Goal: Communication & Community: Answer question/provide support

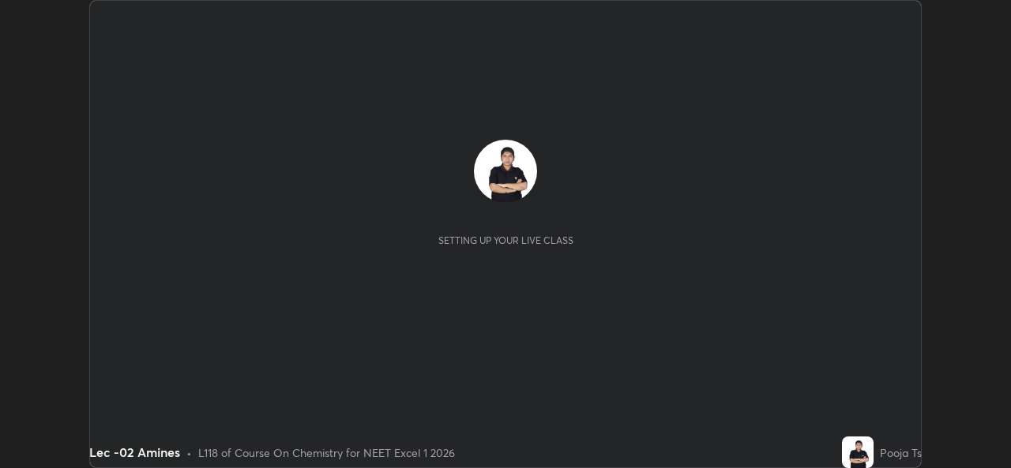
scroll to position [468, 1010]
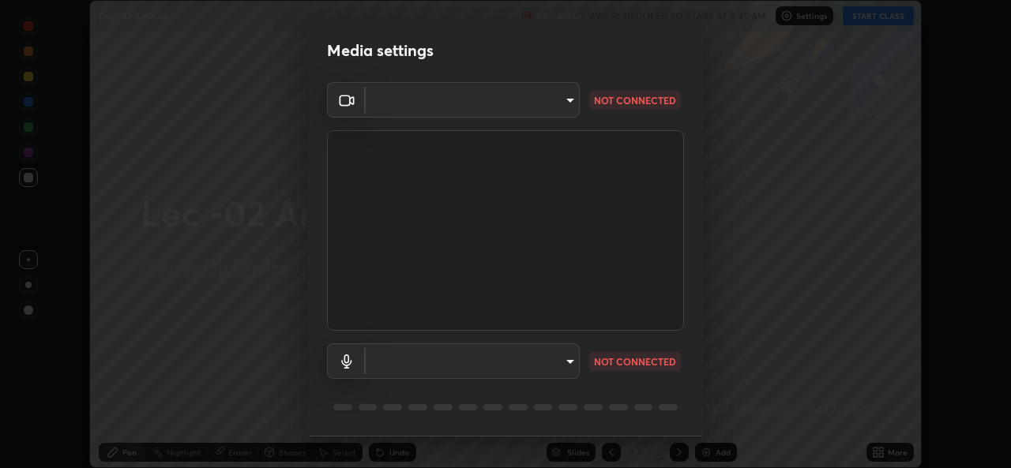
type input "78e73baf3d63bceb4c45423e3c658d9595c8caa1ee6d34b79bc6d5c79dc82097"
type input "df99a08a51d462ac90a93e0d6dd8d9003d21f1f08f59f176791d338bec0cc36b"
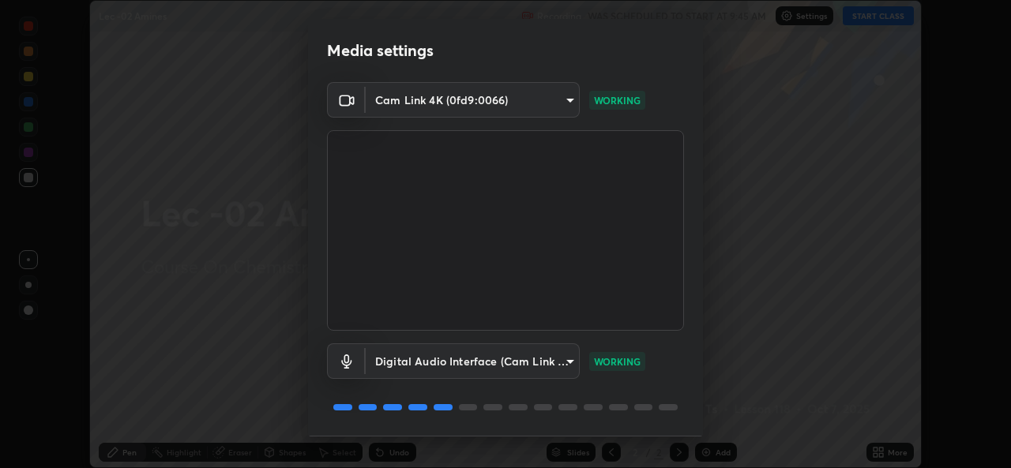
scroll to position [50, 0]
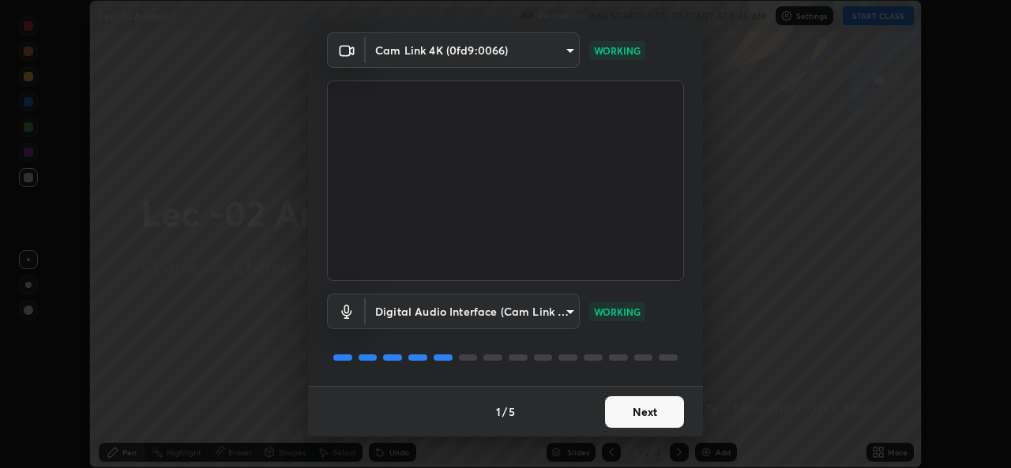
click at [640, 414] on button "Next" at bounding box center [644, 413] width 79 height 32
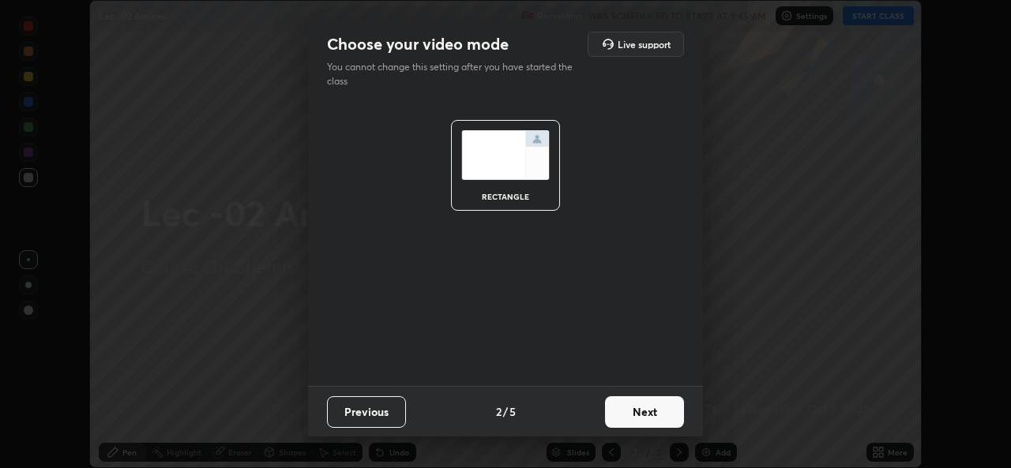
click at [649, 412] on button "Next" at bounding box center [644, 413] width 79 height 32
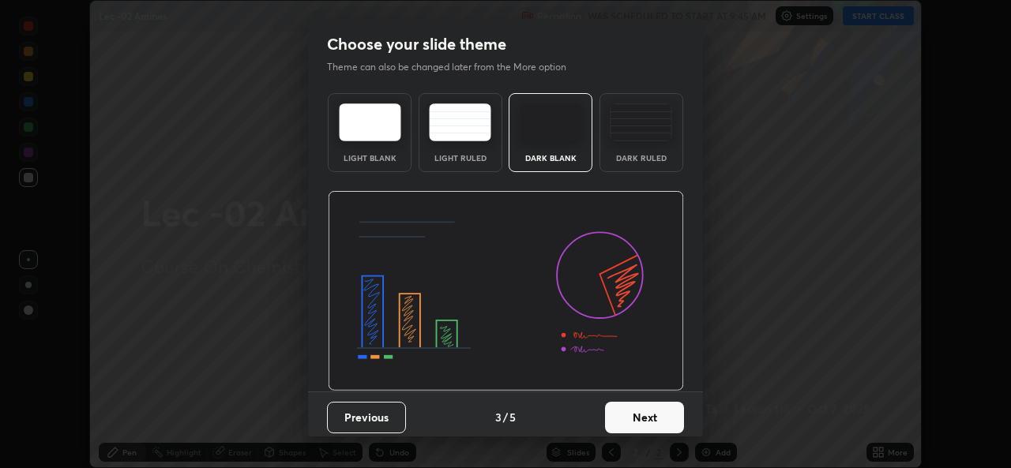
click at [660, 416] on button "Next" at bounding box center [644, 418] width 79 height 32
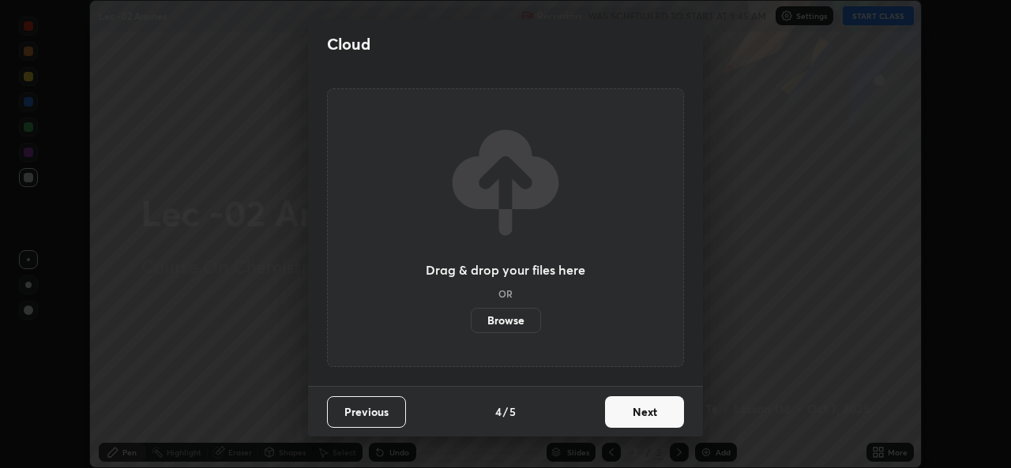
click at [668, 412] on button "Next" at bounding box center [644, 413] width 79 height 32
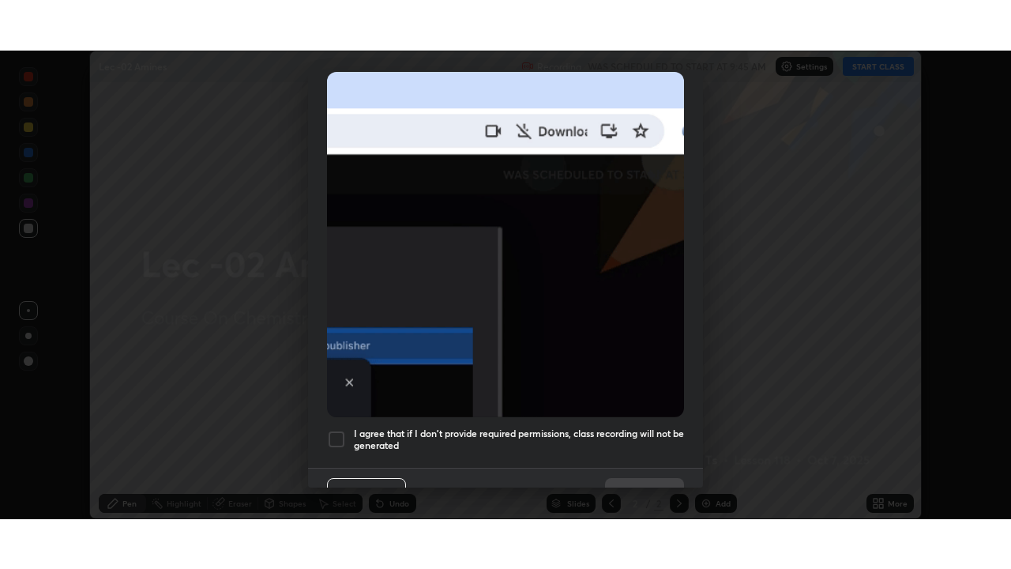
scroll to position [372, 0]
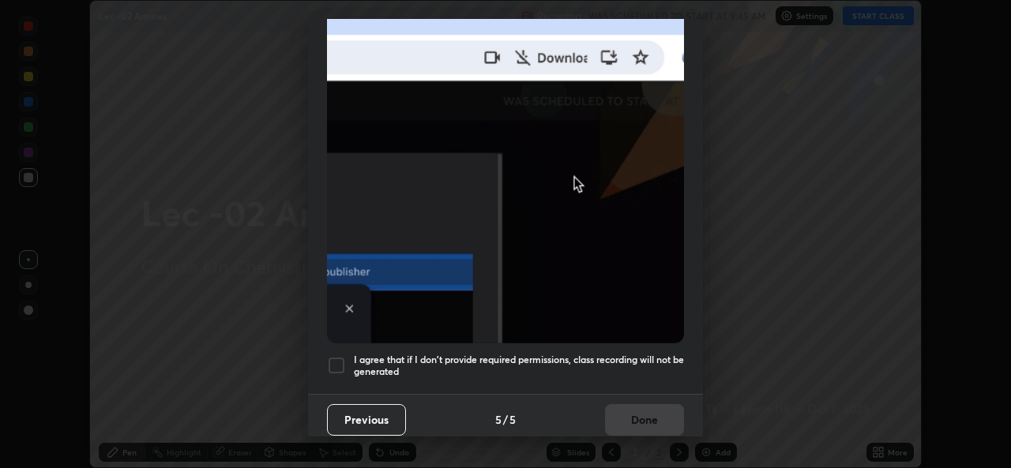
click at [334, 356] on div at bounding box center [336, 365] width 19 height 19
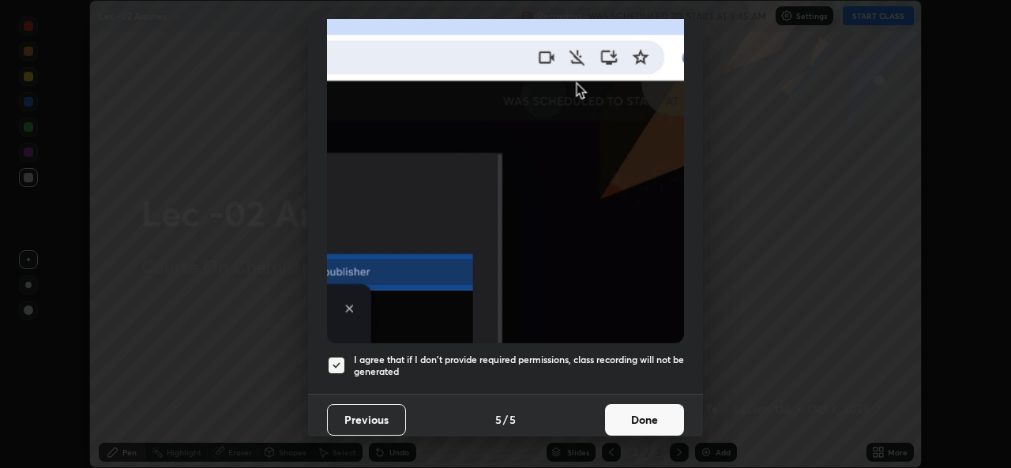
click at [668, 407] on button "Done" at bounding box center [644, 420] width 79 height 32
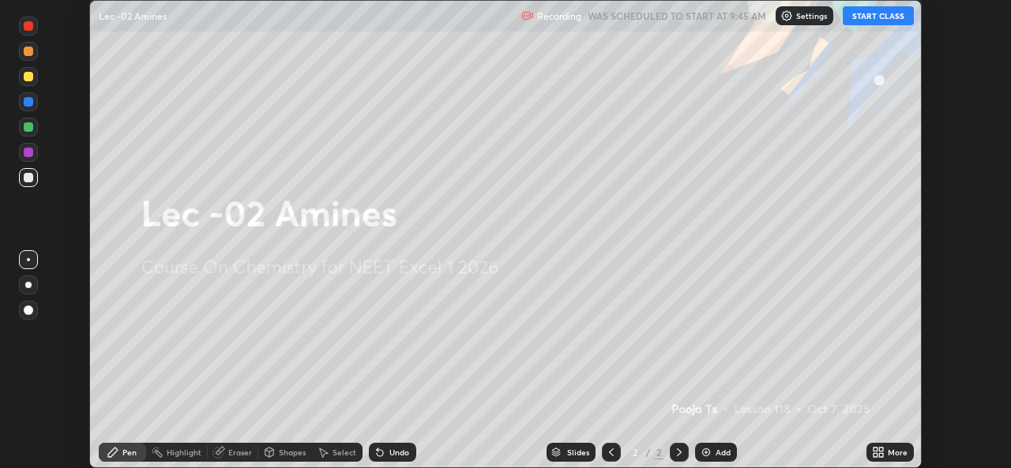
click at [874, 18] on button "START CLASS" at bounding box center [878, 15] width 71 height 19
click at [887, 449] on div "More" at bounding box center [890, 452] width 47 height 19
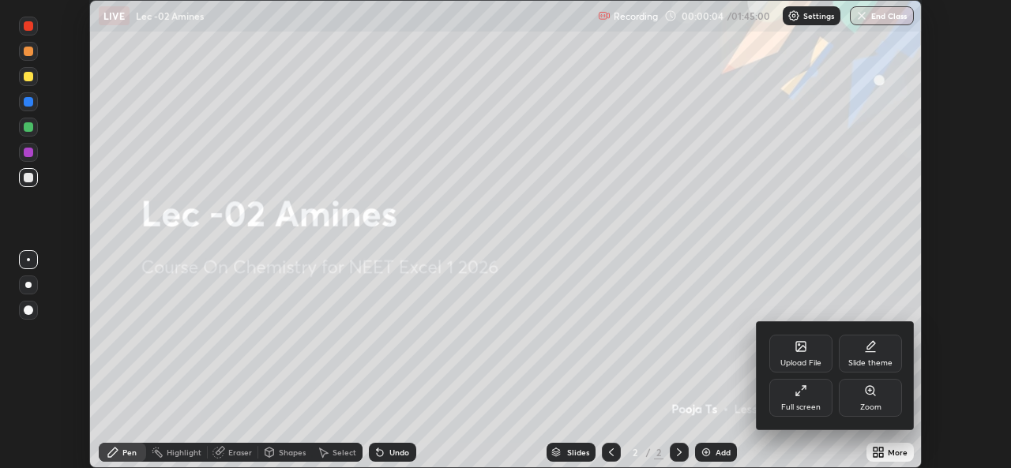
click at [823, 395] on div "Full screen" at bounding box center [800, 398] width 63 height 38
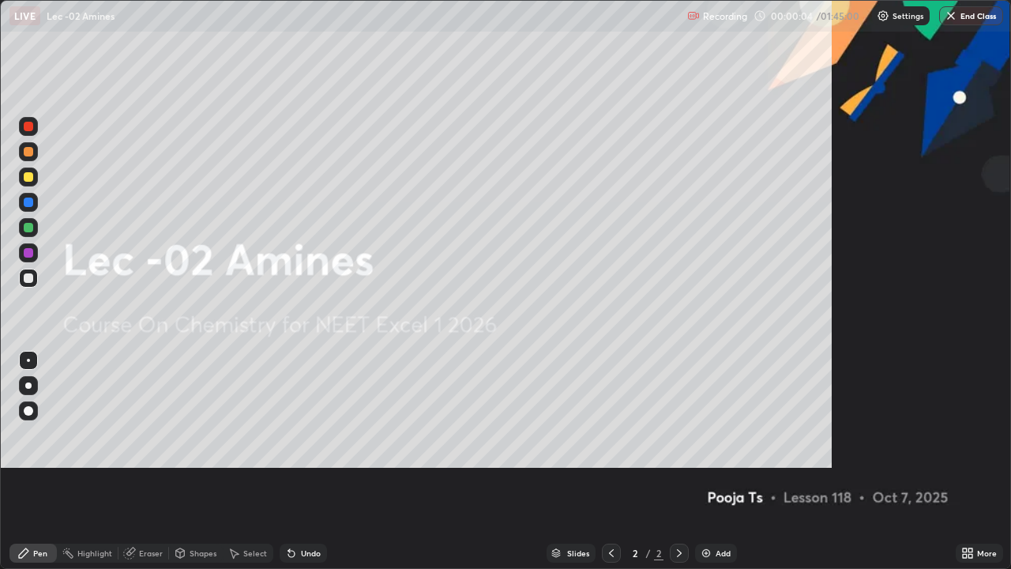
scroll to position [569, 1011]
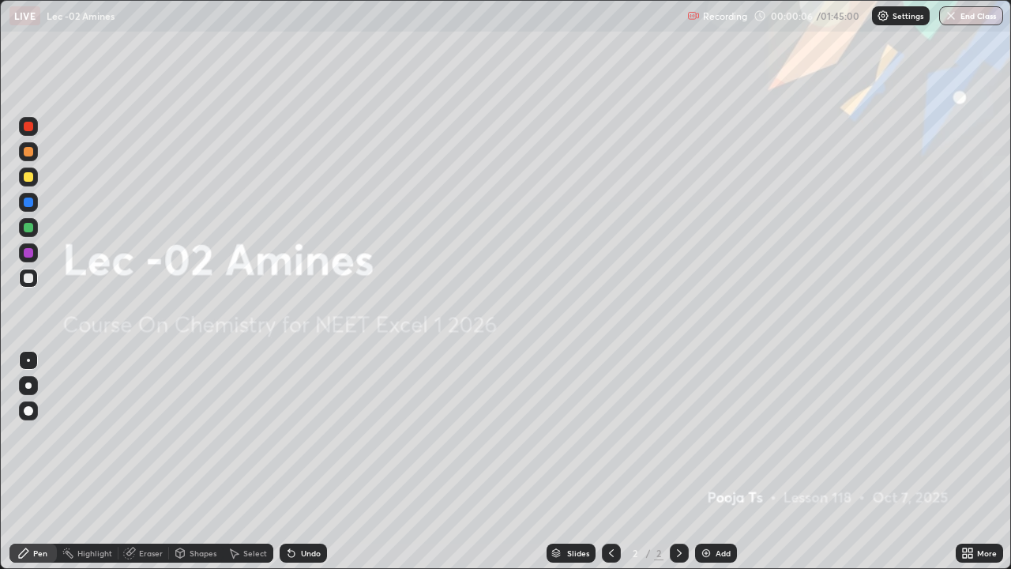
click at [732, 468] on div "Add" at bounding box center [716, 552] width 42 height 19
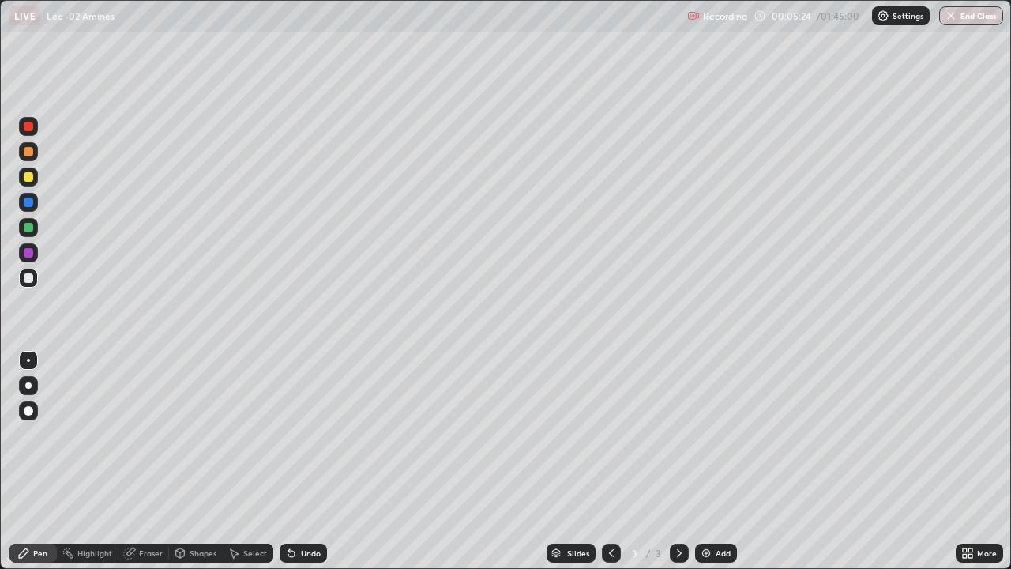
click at [29, 181] on div at bounding box center [28, 176] width 9 height 9
click at [731, 468] on div "Add" at bounding box center [716, 552] width 42 height 19
click at [33, 284] on div at bounding box center [28, 278] width 19 height 19
click at [252, 468] on div "Select" at bounding box center [248, 552] width 51 height 19
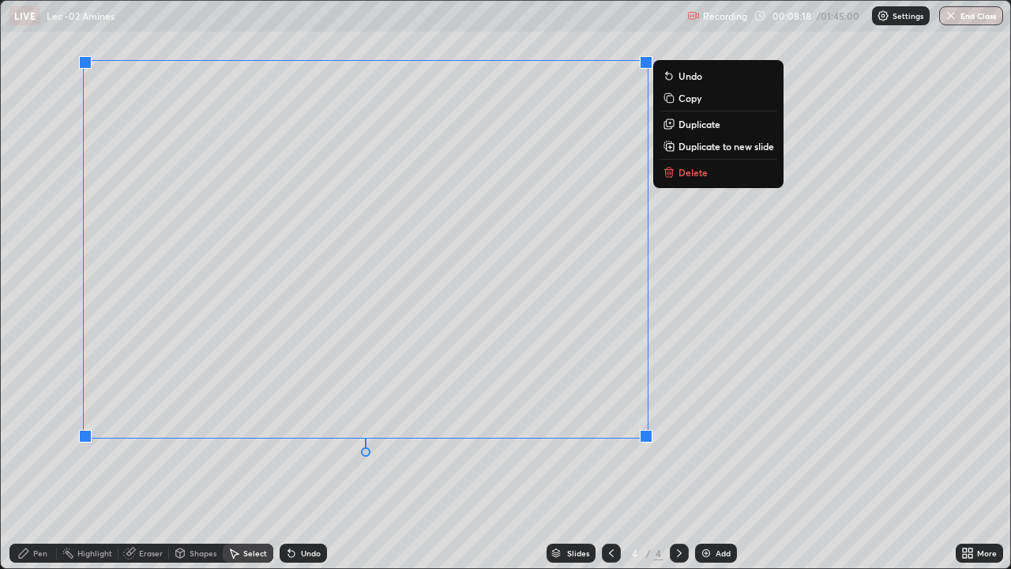
click at [47, 468] on div "Pen" at bounding box center [40, 553] width 14 height 8
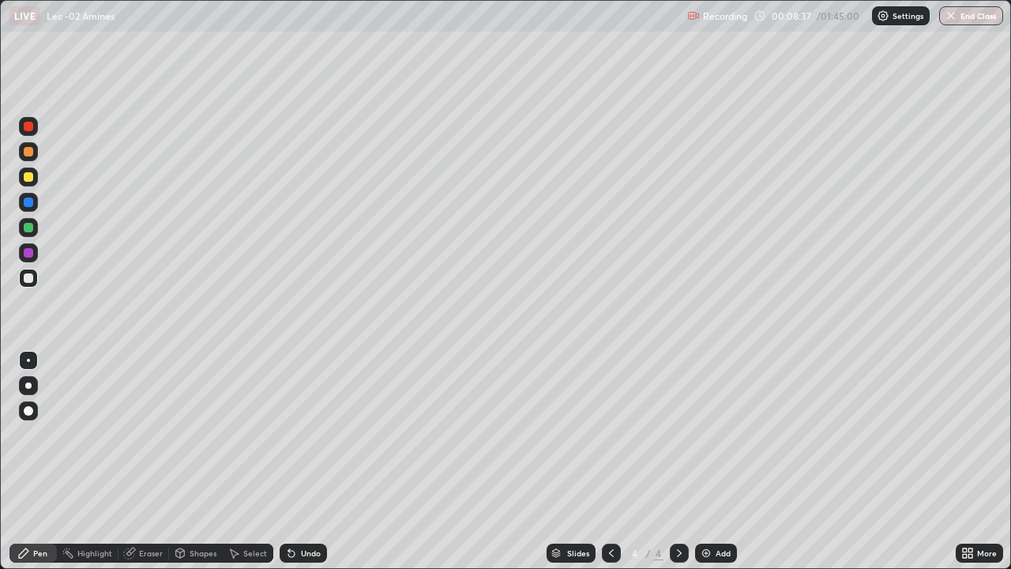
click at [35, 183] on div at bounding box center [28, 176] width 19 height 19
click at [707, 468] on img at bounding box center [706, 553] width 13 height 13
click at [32, 281] on div at bounding box center [28, 277] width 9 height 9
click at [29, 177] on div at bounding box center [28, 176] width 9 height 9
click at [34, 280] on div at bounding box center [28, 278] width 19 height 19
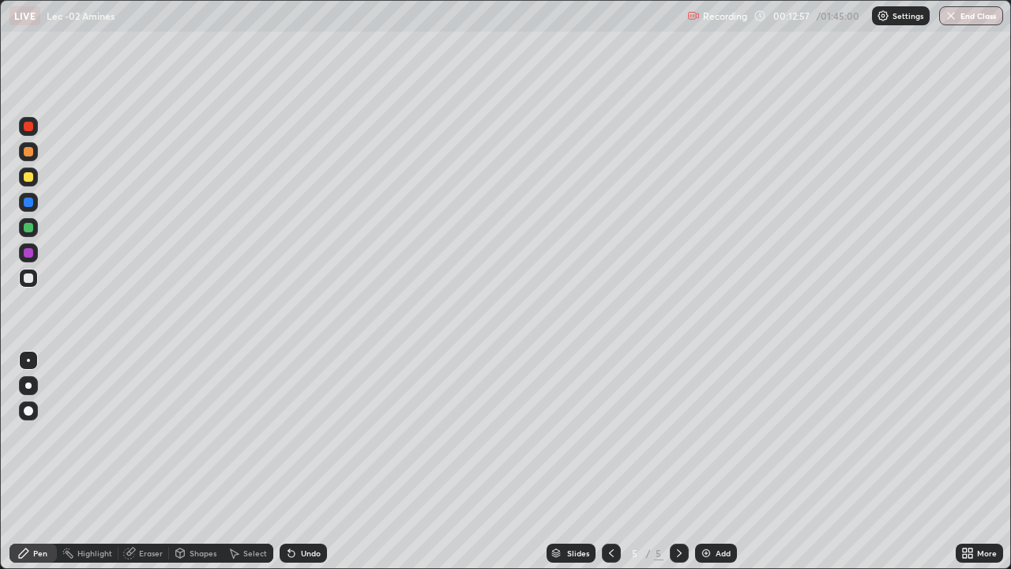
click at [301, 468] on div "Undo" at bounding box center [311, 553] width 20 height 8
click at [303, 468] on div "Undo" at bounding box center [311, 553] width 20 height 8
click at [304, 468] on div "Undo" at bounding box center [311, 553] width 20 height 8
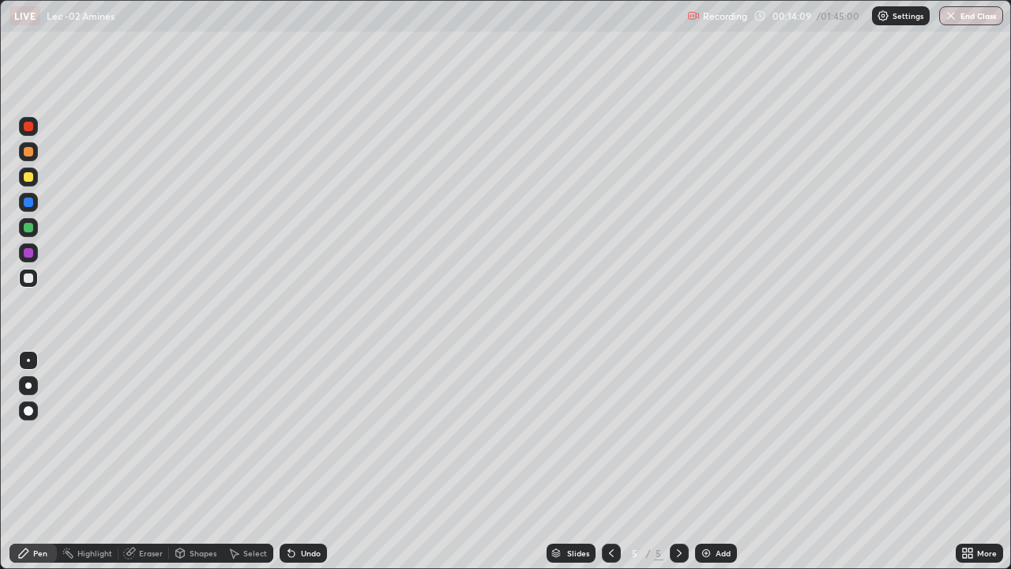
click at [29, 177] on div at bounding box center [28, 176] width 9 height 9
click at [32, 284] on div at bounding box center [28, 278] width 19 height 19
click at [288, 468] on icon at bounding box center [289, 550] width 2 height 2
click at [133, 468] on icon at bounding box center [129, 553] width 13 height 13
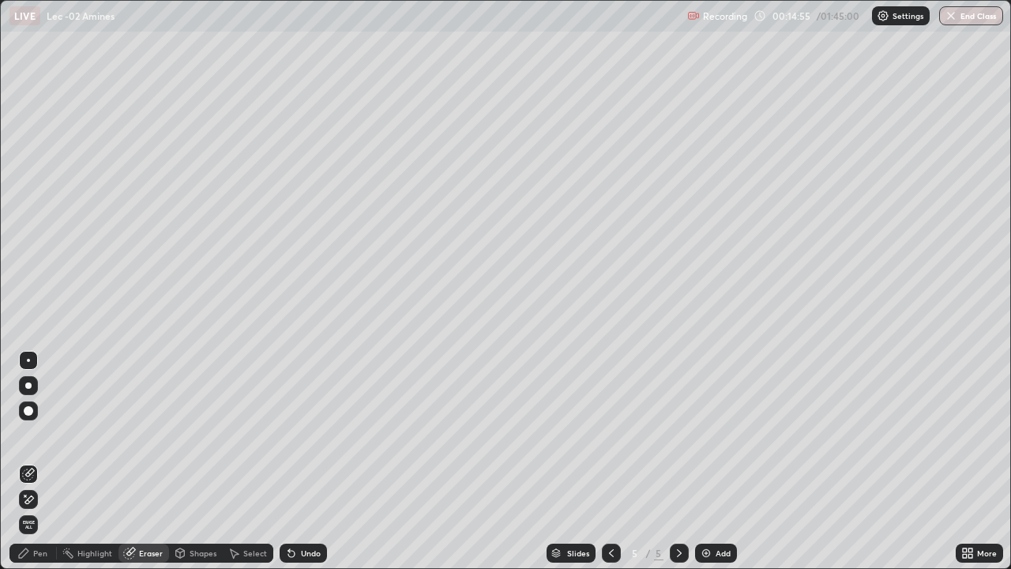
click at [46, 468] on div "Pen" at bounding box center [40, 553] width 14 height 8
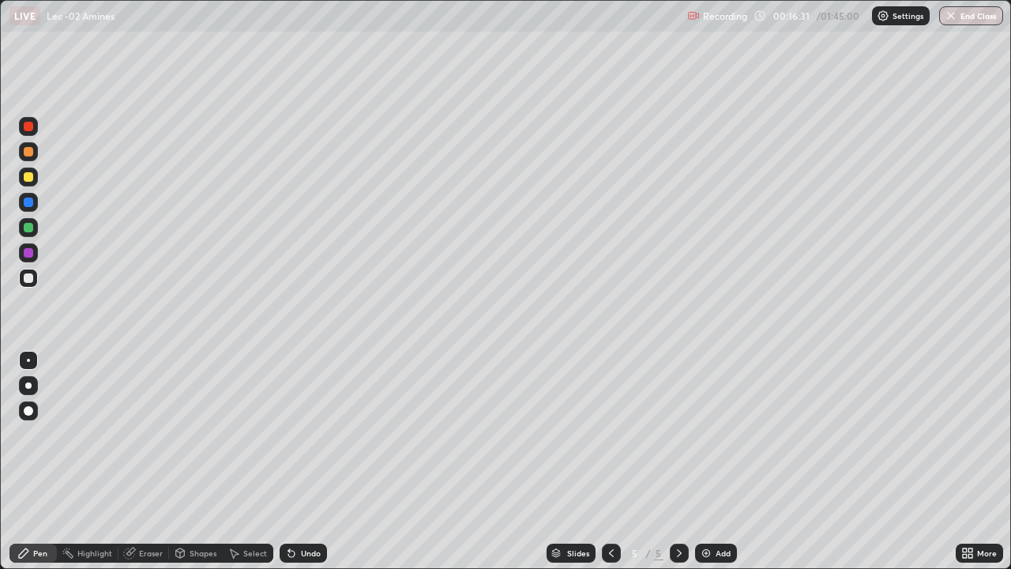
click at [252, 468] on div "Select" at bounding box center [255, 553] width 24 height 8
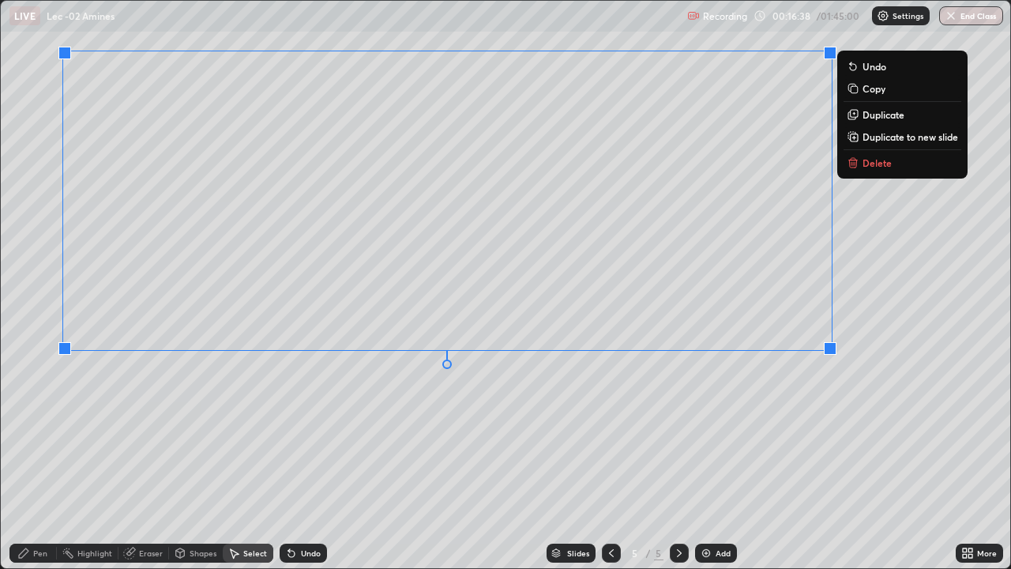
click at [43, 468] on div "Pen" at bounding box center [32, 552] width 47 height 19
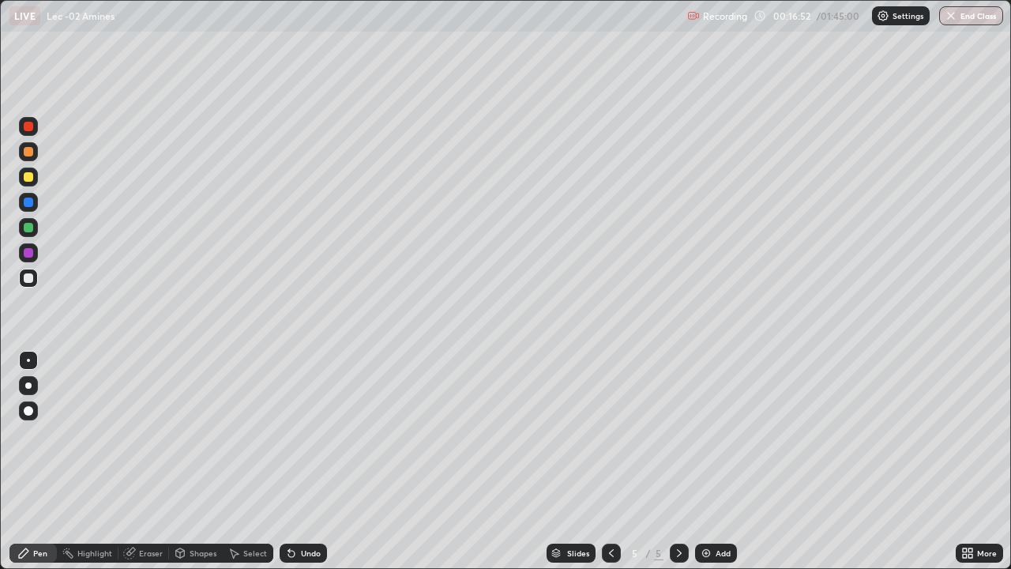
click at [288, 468] on icon at bounding box center [289, 550] width 2 height 2
click at [289, 468] on icon at bounding box center [291, 554] width 6 height 6
click at [288, 468] on icon at bounding box center [291, 554] width 6 height 6
click at [717, 468] on div "Add" at bounding box center [716, 552] width 42 height 19
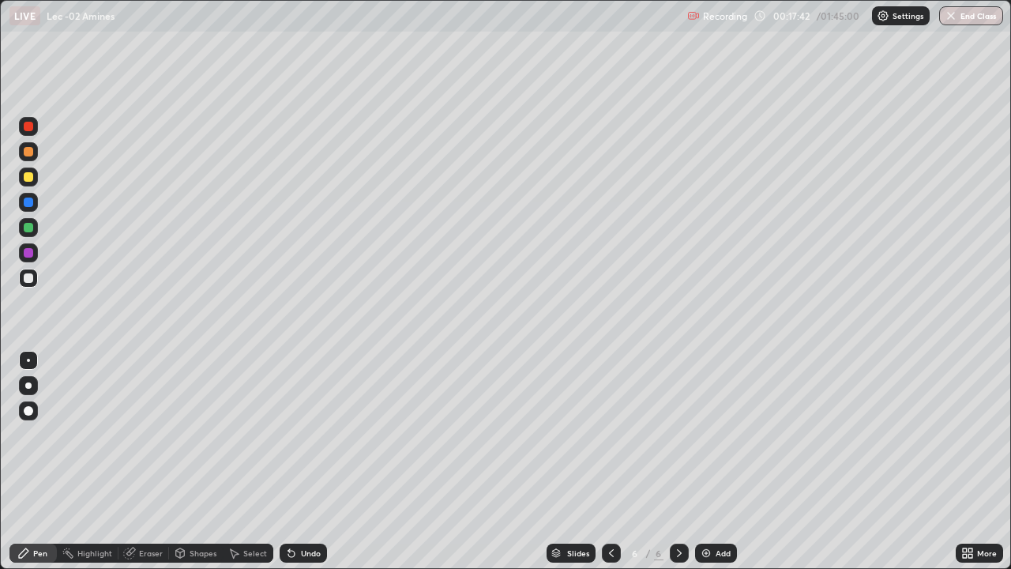
click at [34, 155] on div at bounding box center [28, 151] width 19 height 19
click at [302, 468] on div "Undo" at bounding box center [311, 553] width 20 height 8
click at [299, 468] on div "Undo" at bounding box center [303, 552] width 47 height 19
click at [36, 277] on div at bounding box center [28, 278] width 19 height 19
click at [611, 468] on icon at bounding box center [611, 553] width 5 height 8
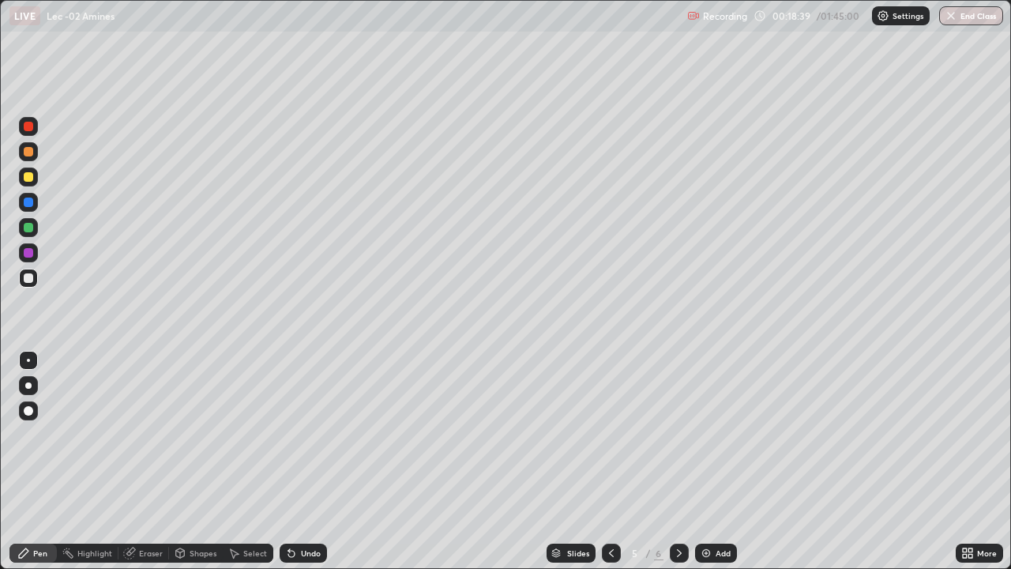
click at [678, 468] on icon at bounding box center [679, 553] width 13 height 13
click at [194, 468] on div "Shapes" at bounding box center [203, 553] width 27 height 8
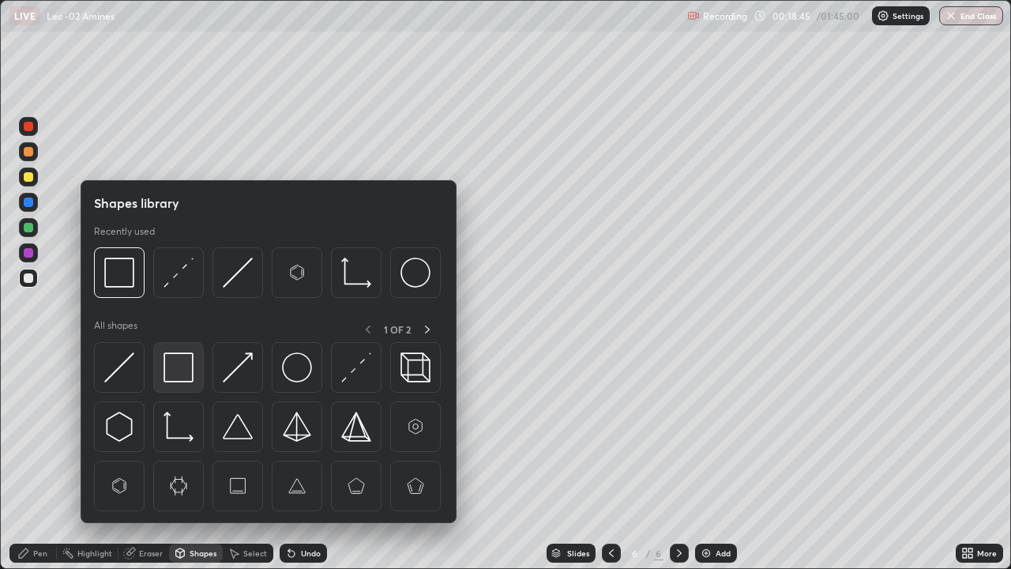
click at [198, 374] on div at bounding box center [178, 367] width 51 height 51
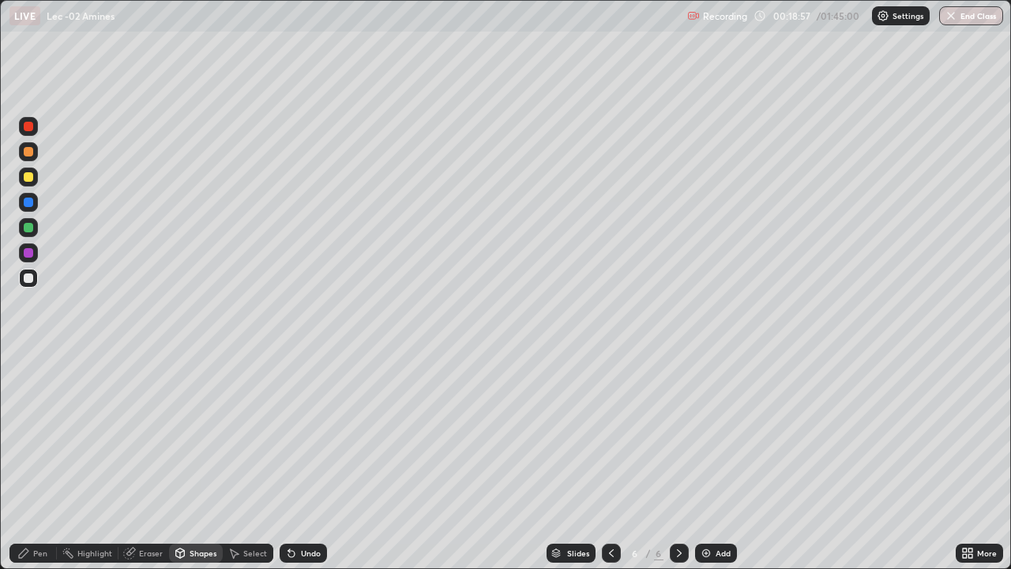
click at [38, 468] on div "Pen" at bounding box center [40, 553] width 14 height 8
click at [37, 177] on div at bounding box center [28, 176] width 19 height 19
click at [609, 468] on icon at bounding box center [611, 553] width 13 height 13
click at [678, 468] on icon at bounding box center [679, 553] width 13 height 13
click at [35, 281] on div at bounding box center [28, 278] width 19 height 19
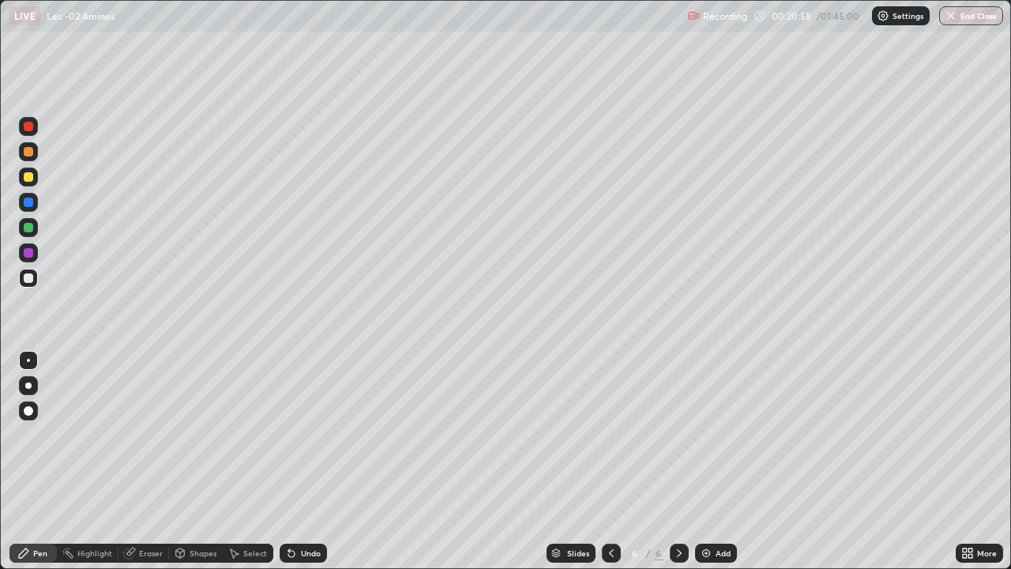
click at [759, 468] on div "Slides 6 / 6 Add" at bounding box center [641, 553] width 629 height 32
click at [765, 468] on div "Slides 6 / 6 Add" at bounding box center [641, 553] width 629 height 32
click at [705, 468] on img at bounding box center [706, 553] width 13 height 13
click at [288, 468] on icon at bounding box center [291, 554] width 6 height 6
click at [295, 468] on div "Undo" at bounding box center [303, 552] width 47 height 19
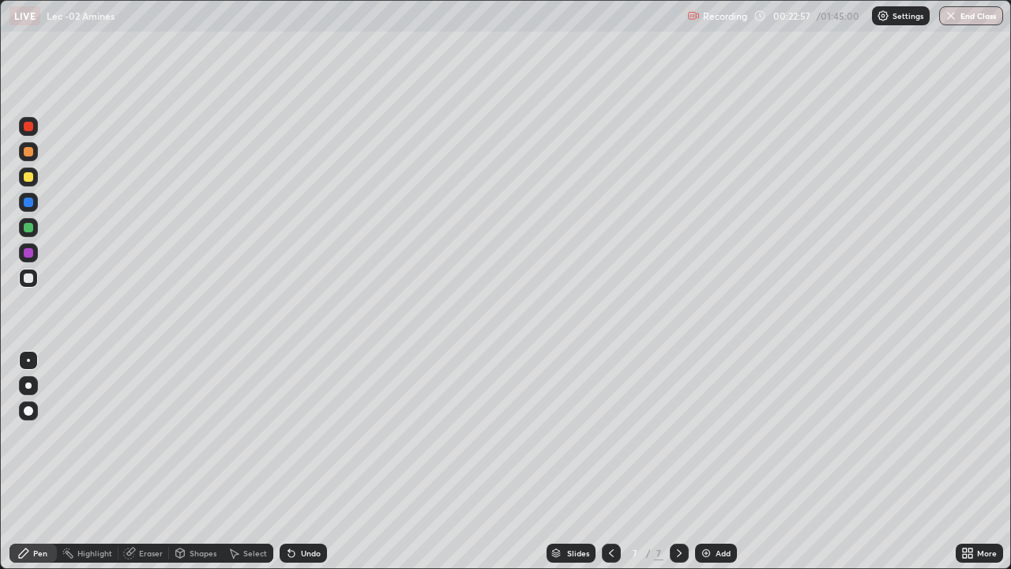
click at [709, 468] on img at bounding box center [706, 553] width 13 height 13
click at [32, 183] on div at bounding box center [28, 176] width 19 height 19
click at [132, 468] on icon at bounding box center [129, 553] width 10 height 10
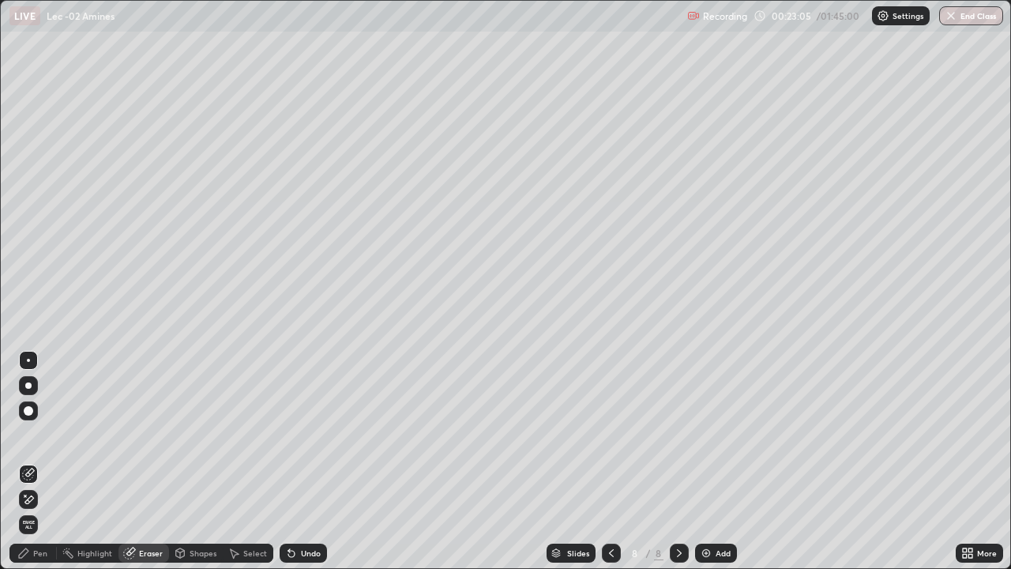
click at [39, 468] on div "Pen" at bounding box center [40, 553] width 14 height 8
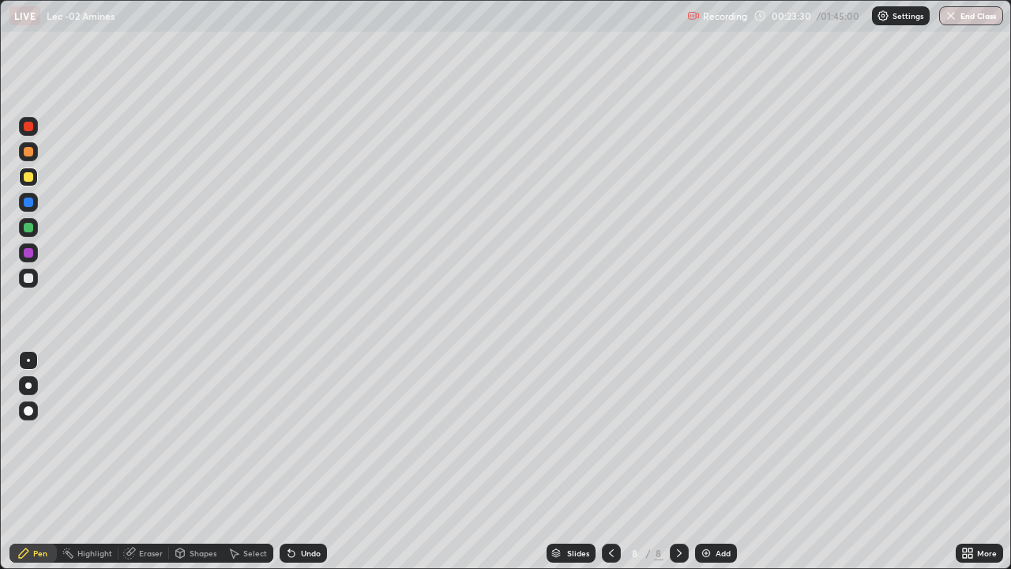
click at [36, 284] on div at bounding box center [28, 278] width 19 height 19
click at [728, 468] on div "Add" at bounding box center [723, 553] width 15 height 8
click at [34, 181] on div at bounding box center [28, 176] width 19 height 19
click at [311, 468] on div "Undo" at bounding box center [311, 553] width 20 height 8
click at [312, 468] on div "Undo" at bounding box center [303, 552] width 47 height 19
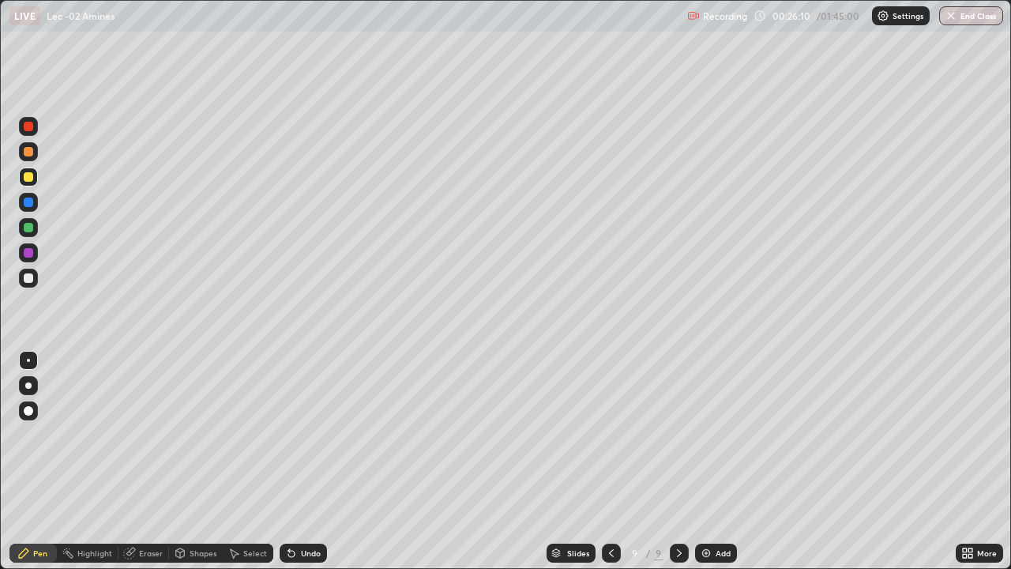
click at [310, 468] on div "Undo" at bounding box center [303, 552] width 47 height 19
click at [301, 468] on div "Undo" at bounding box center [311, 553] width 20 height 8
click at [701, 468] on img at bounding box center [706, 553] width 13 height 13
click at [36, 273] on div at bounding box center [28, 278] width 19 height 19
click at [720, 468] on div "Add" at bounding box center [716, 552] width 42 height 19
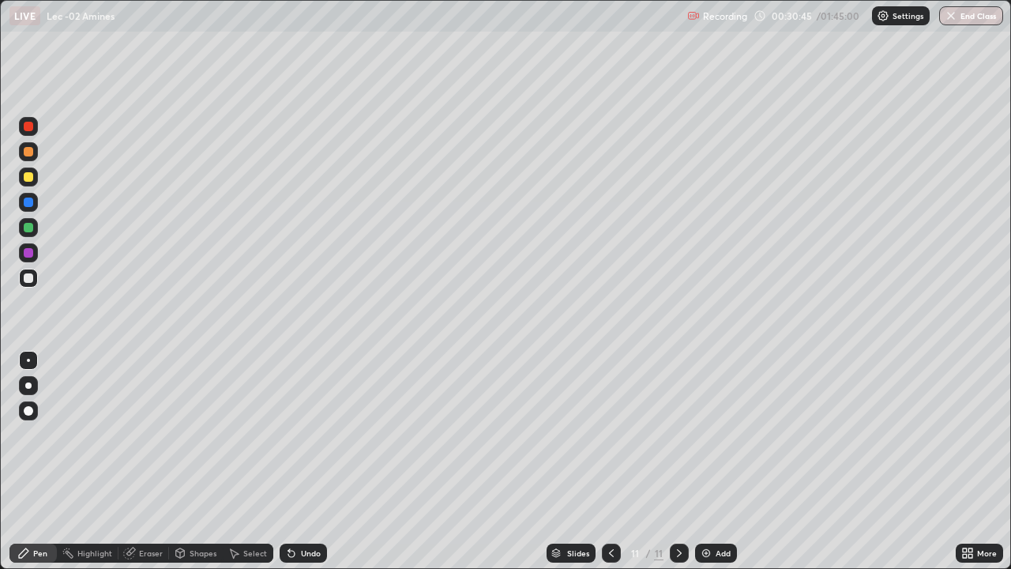
click at [32, 179] on div at bounding box center [28, 176] width 9 height 9
click at [33, 157] on div at bounding box center [28, 151] width 19 height 19
click at [28, 279] on div at bounding box center [28, 277] width 9 height 9
click at [713, 468] on div "Add" at bounding box center [716, 552] width 42 height 19
click at [32, 179] on div at bounding box center [28, 176] width 9 height 9
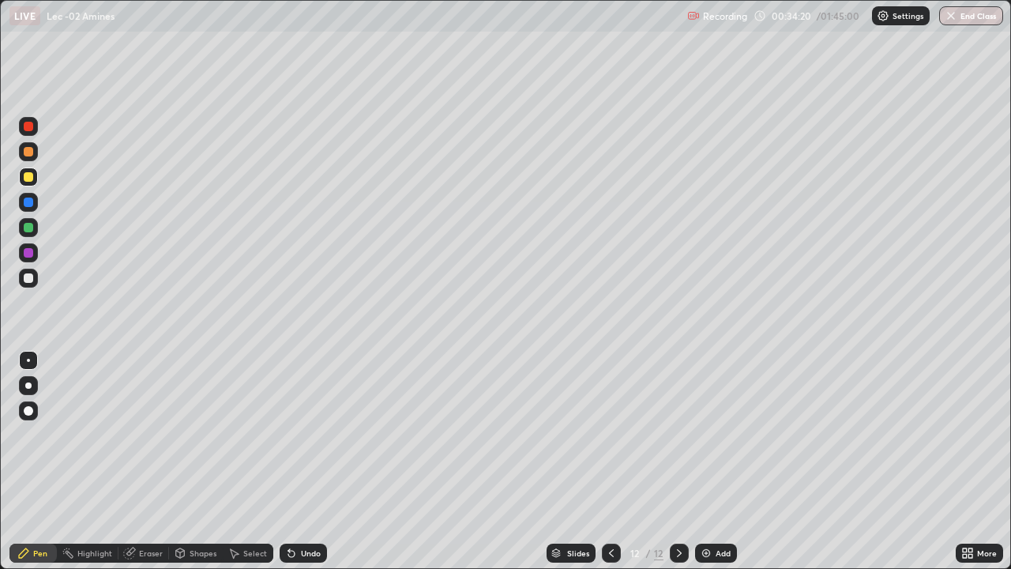
click at [303, 468] on div "Undo" at bounding box center [311, 553] width 20 height 8
click at [306, 468] on div "Undo" at bounding box center [311, 553] width 20 height 8
click at [307, 468] on div "Undo" at bounding box center [311, 553] width 20 height 8
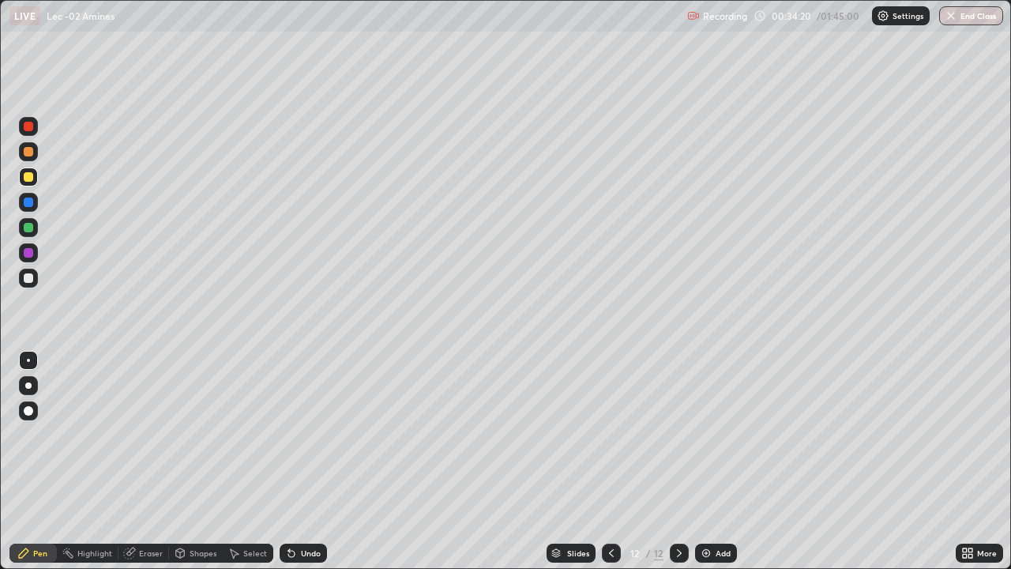
click at [309, 468] on div "Undo" at bounding box center [303, 552] width 47 height 19
click at [310, 468] on div "Undo" at bounding box center [303, 552] width 47 height 19
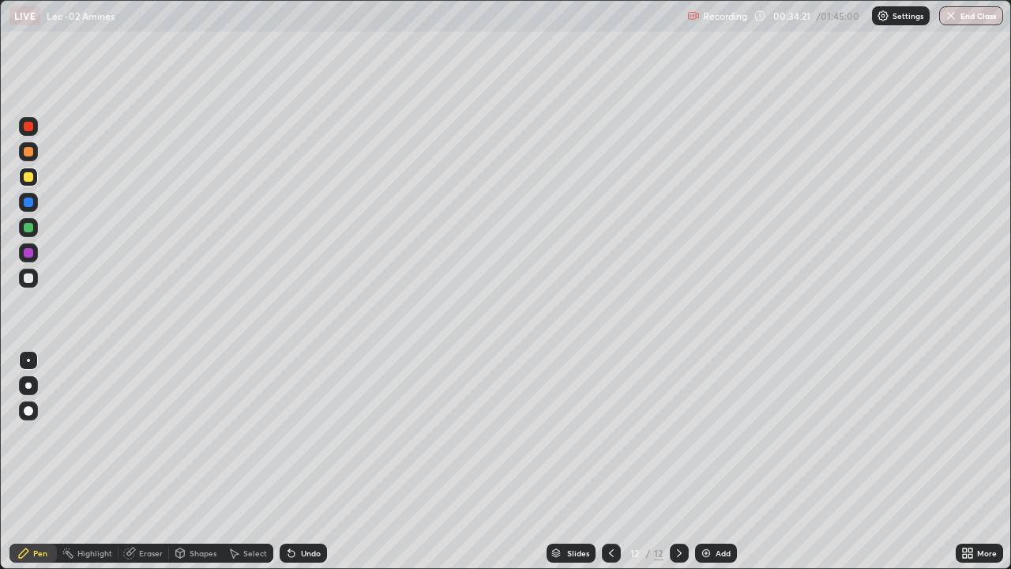
click at [309, 468] on div "Undo" at bounding box center [303, 552] width 47 height 19
click at [308, 468] on div "Undo" at bounding box center [303, 552] width 47 height 19
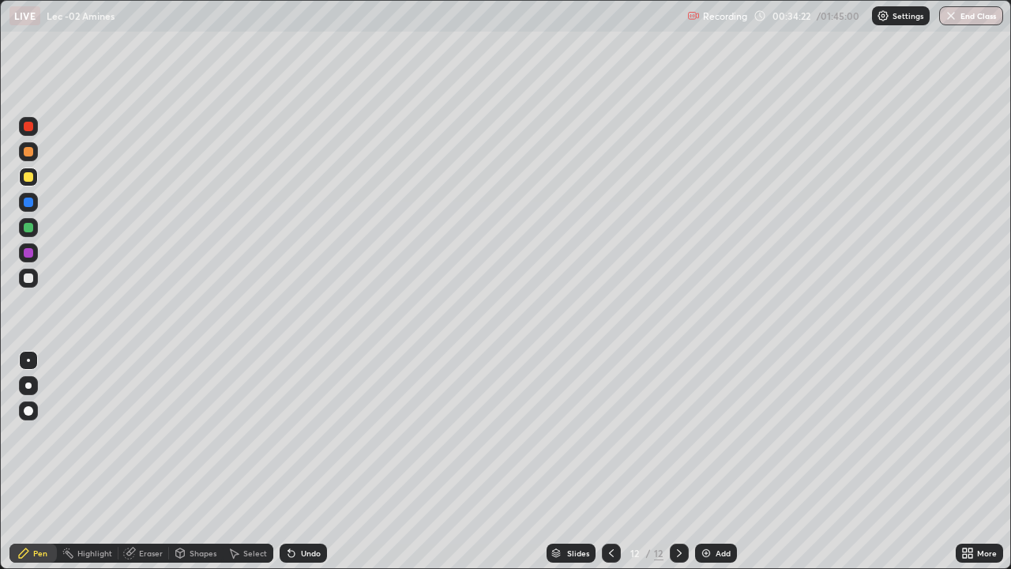
click at [308, 468] on div "Undo" at bounding box center [303, 552] width 47 height 19
click at [306, 468] on div "Undo" at bounding box center [303, 552] width 47 height 19
click at [306, 468] on div "Undo" at bounding box center [311, 553] width 20 height 8
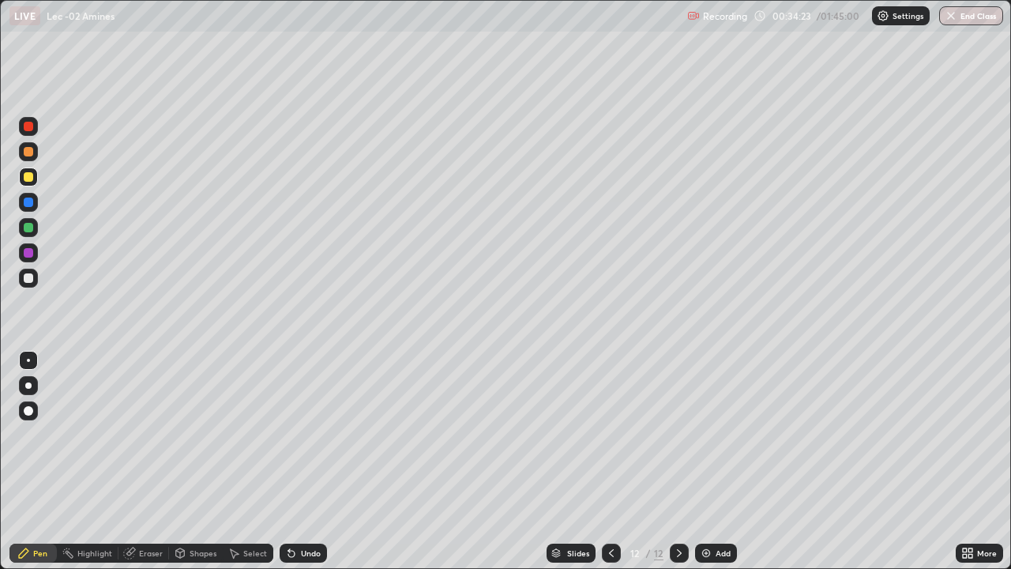
click at [306, 468] on div "Undo" at bounding box center [303, 552] width 47 height 19
click at [249, 468] on div "Select" at bounding box center [255, 553] width 24 height 8
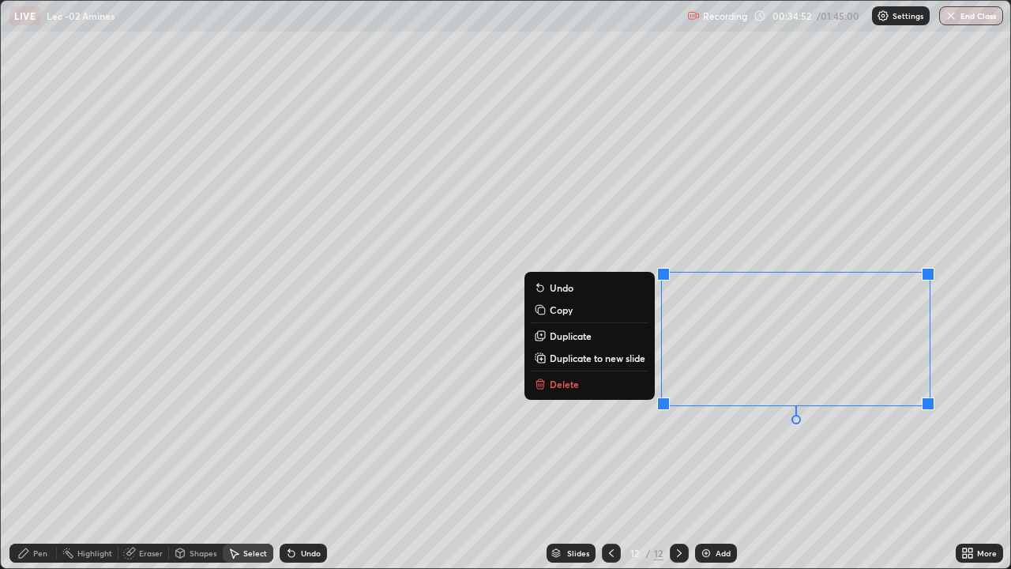
click at [697, 467] on div "0 ° Undo Copy Duplicate Duplicate to new slide Delete" at bounding box center [506, 284] width 1010 height 567
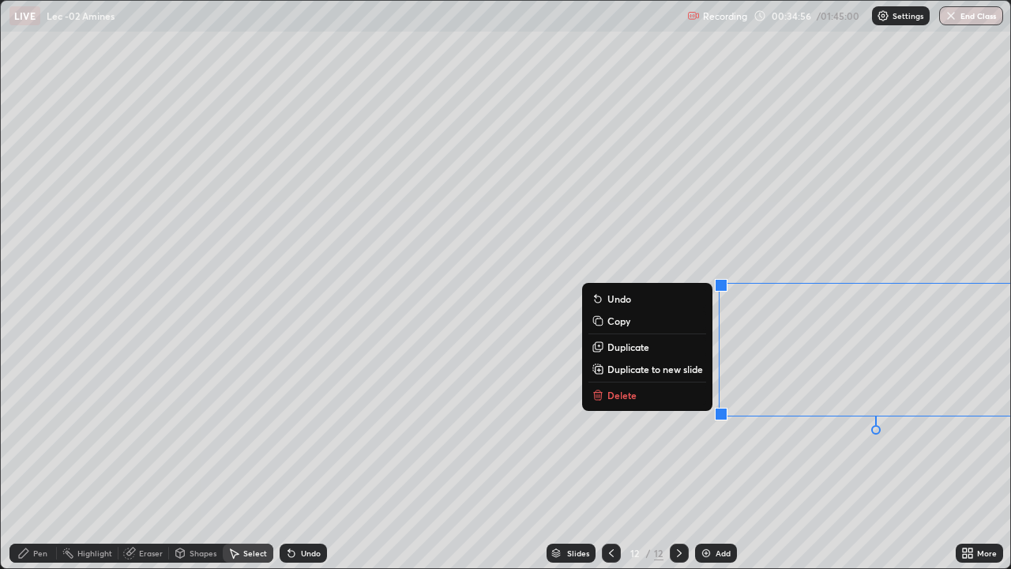
click at [31, 468] on div "Pen" at bounding box center [32, 552] width 47 height 19
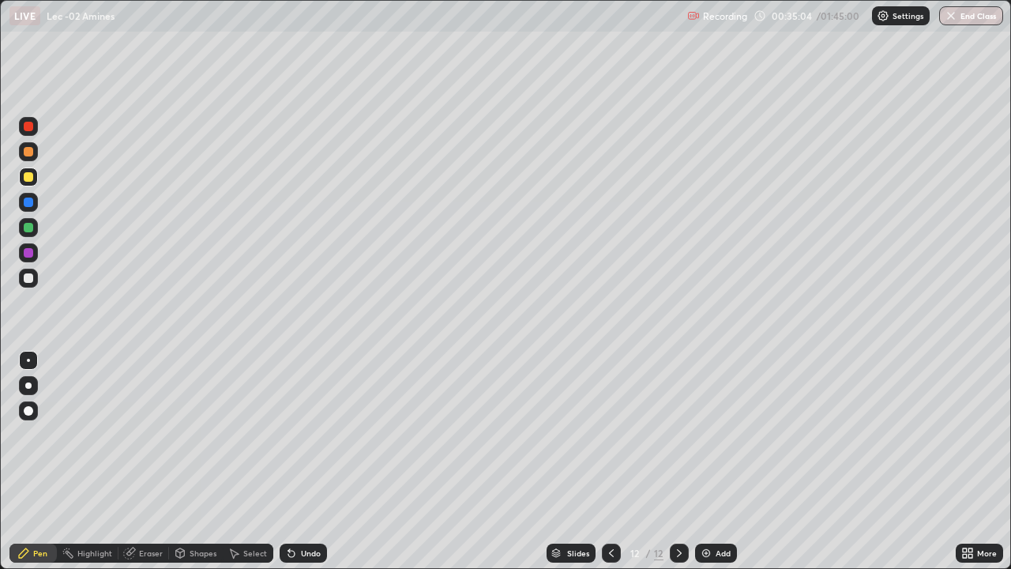
click at [252, 468] on div "Select" at bounding box center [255, 553] width 24 height 8
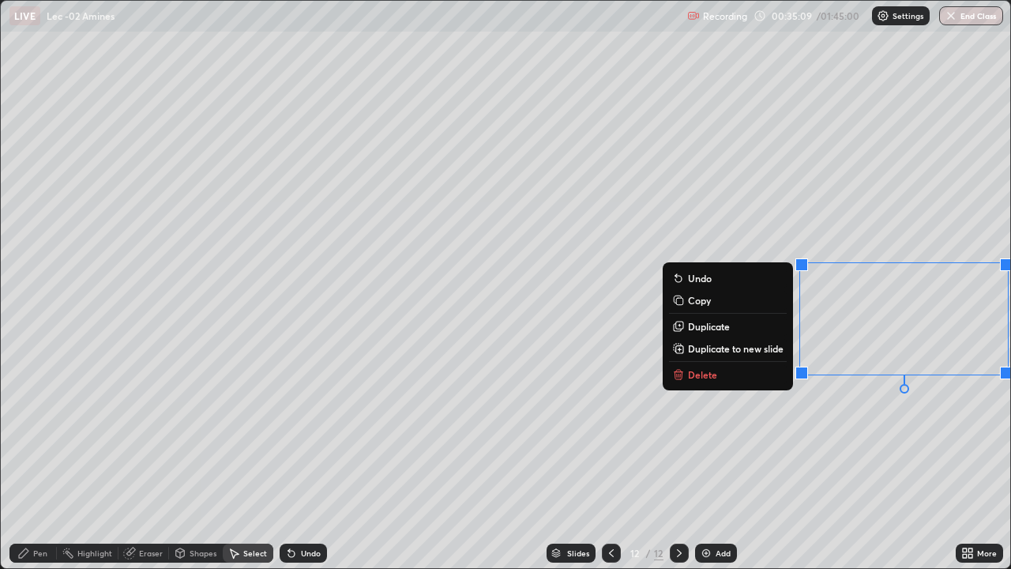
click at [27, 468] on icon at bounding box center [23, 552] width 9 height 9
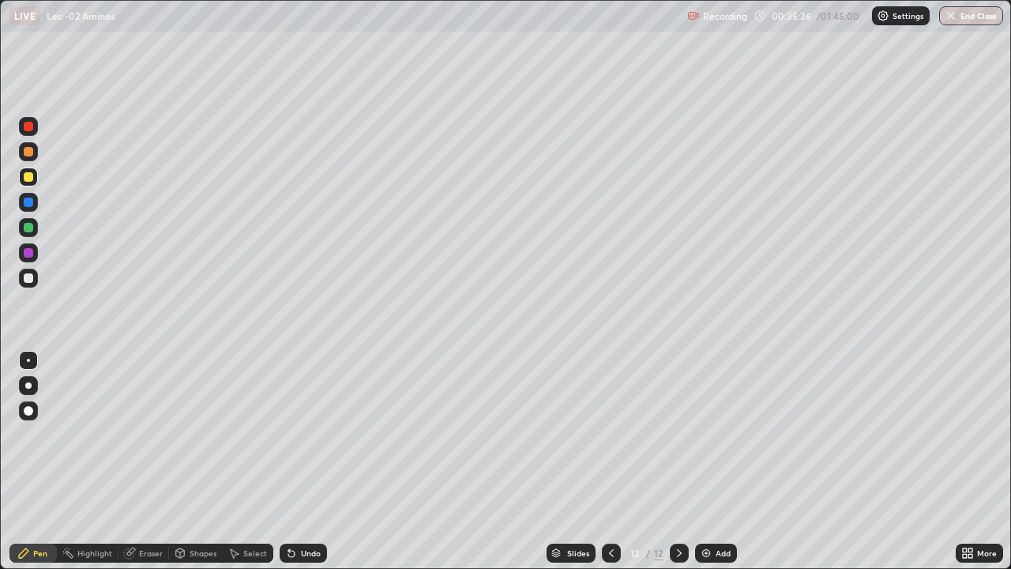
click at [36, 284] on div at bounding box center [28, 278] width 19 height 19
click at [243, 468] on div "Select" at bounding box center [255, 553] width 24 height 8
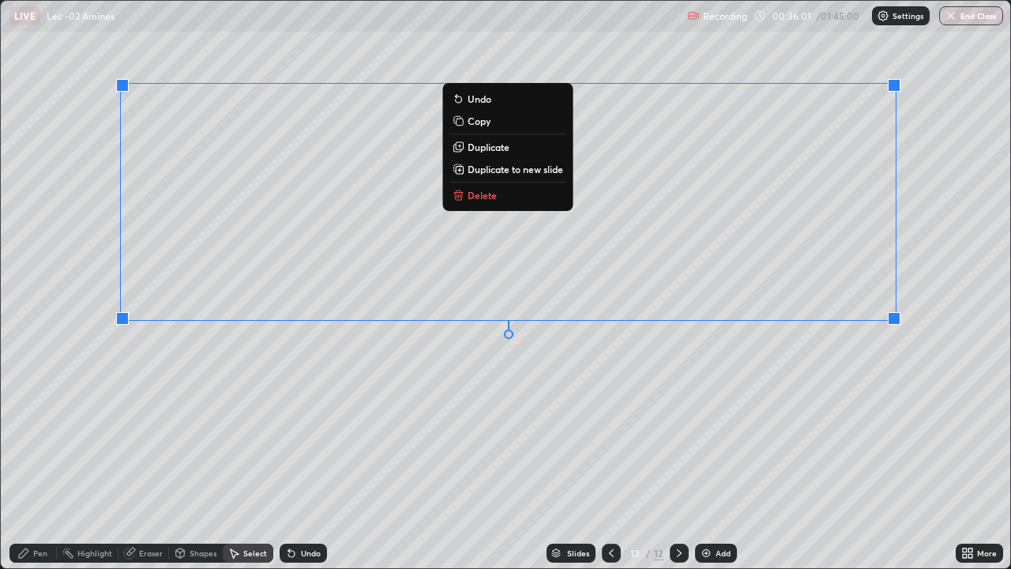
click at [52, 468] on div "Pen" at bounding box center [32, 552] width 47 height 19
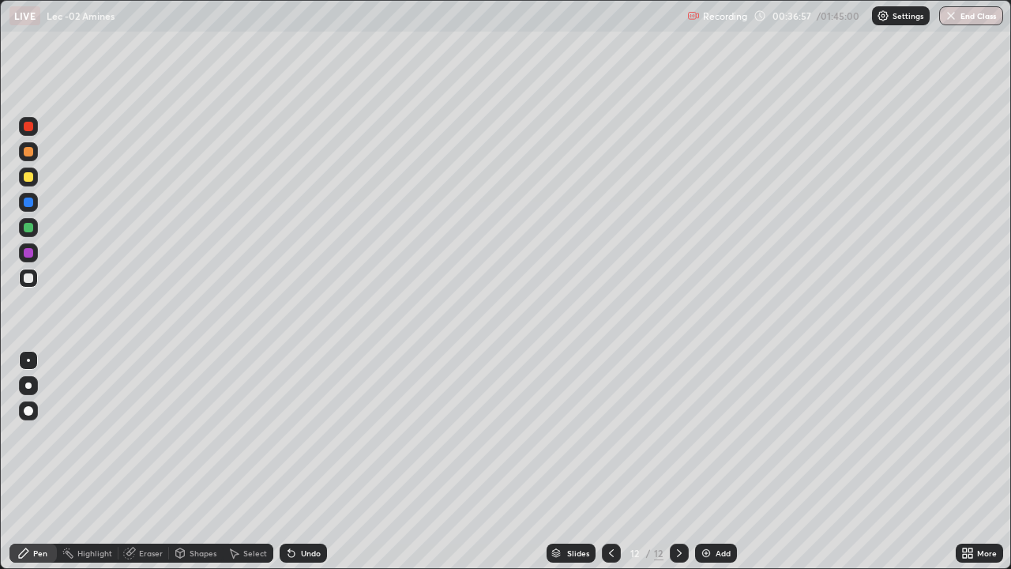
click at [28, 152] on div at bounding box center [28, 151] width 9 height 9
click at [724, 468] on div "Add" at bounding box center [723, 553] width 15 height 8
click at [36, 283] on div at bounding box center [28, 278] width 19 height 19
click at [295, 468] on div "Undo" at bounding box center [303, 552] width 47 height 19
click at [288, 468] on icon at bounding box center [289, 550] width 2 height 2
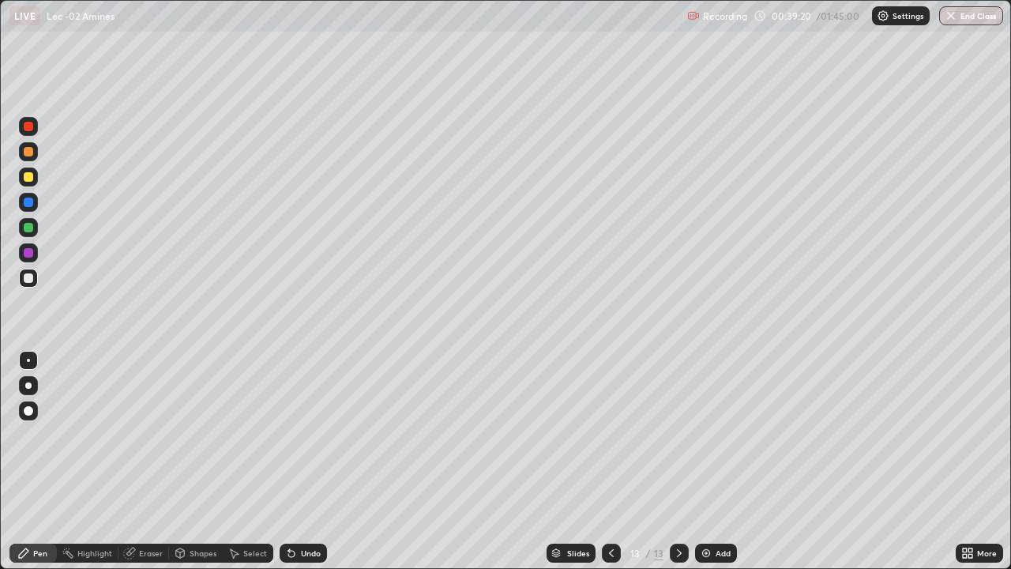
click at [291, 468] on div "Undo" at bounding box center [303, 552] width 47 height 19
click at [289, 468] on div "Undo" at bounding box center [303, 552] width 47 height 19
click at [295, 468] on icon at bounding box center [291, 553] width 13 height 13
click at [301, 468] on div "Undo" at bounding box center [311, 553] width 20 height 8
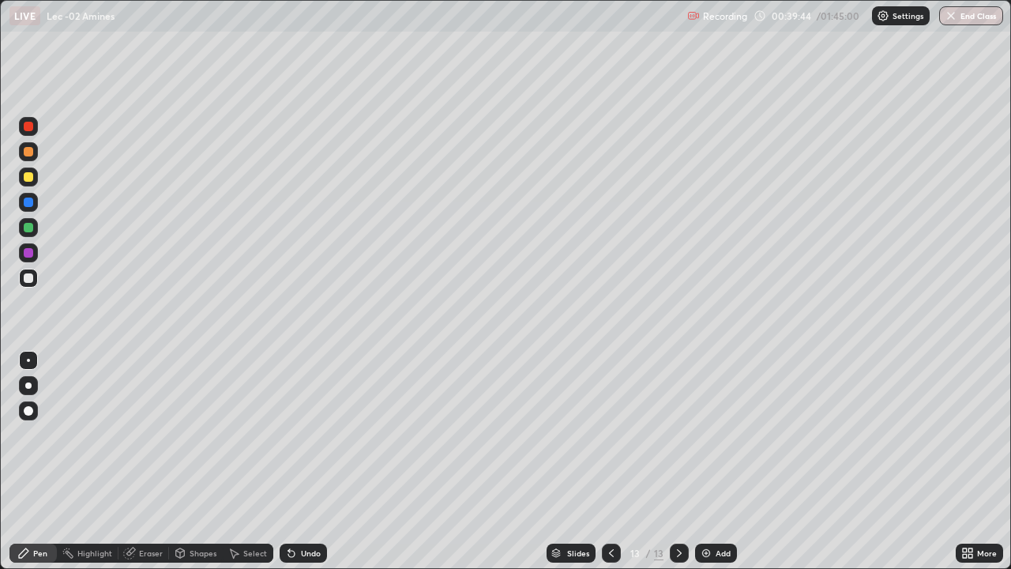
click at [36, 179] on div at bounding box center [28, 176] width 19 height 19
click at [35, 280] on div at bounding box center [28, 278] width 19 height 19
click at [36, 175] on div at bounding box center [28, 176] width 19 height 19
click at [709, 468] on img at bounding box center [706, 553] width 13 height 13
click at [35, 280] on div at bounding box center [28, 278] width 19 height 19
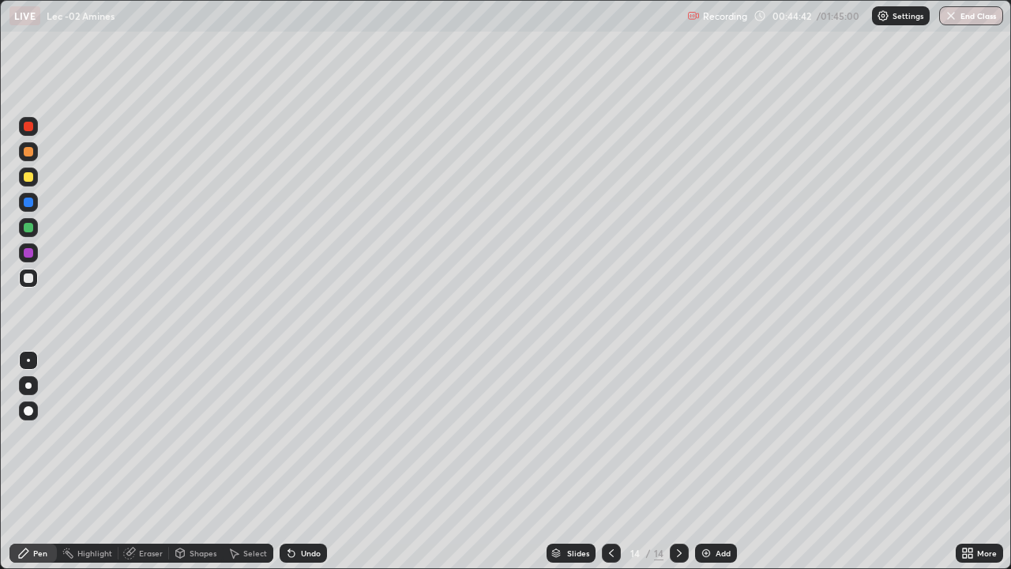
click at [243, 468] on div "Select" at bounding box center [248, 552] width 51 height 19
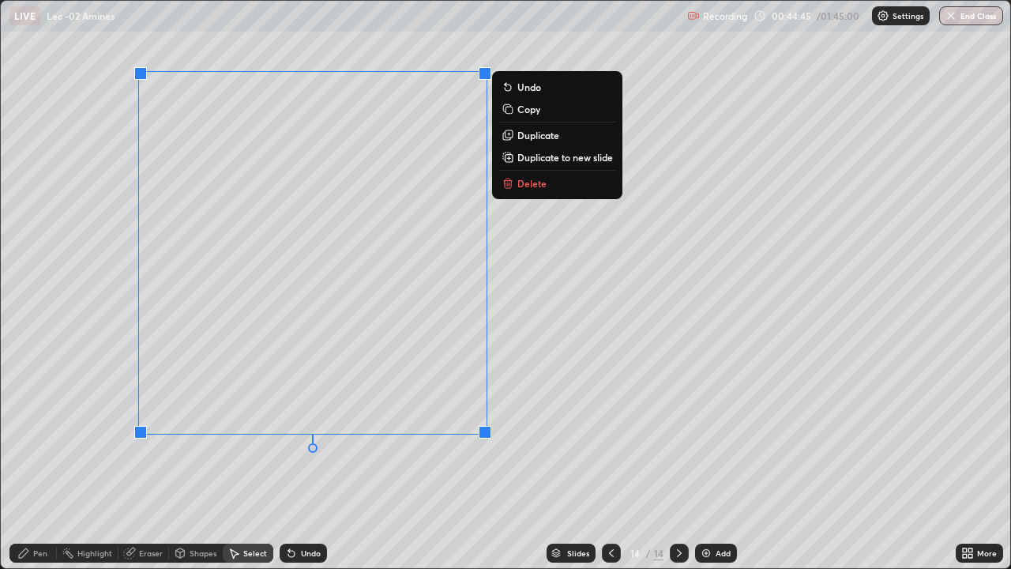
click at [39, 468] on div "Pen" at bounding box center [32, 552] width 47 height 19
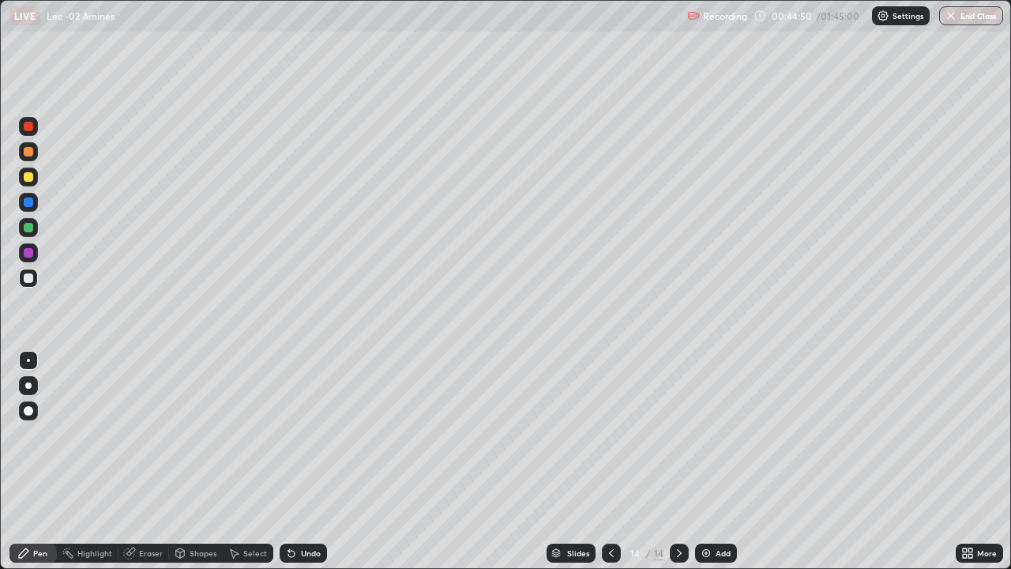
click at [185, 468] on div "Shapes" at bounding box center [196, 552] width 54 height 19
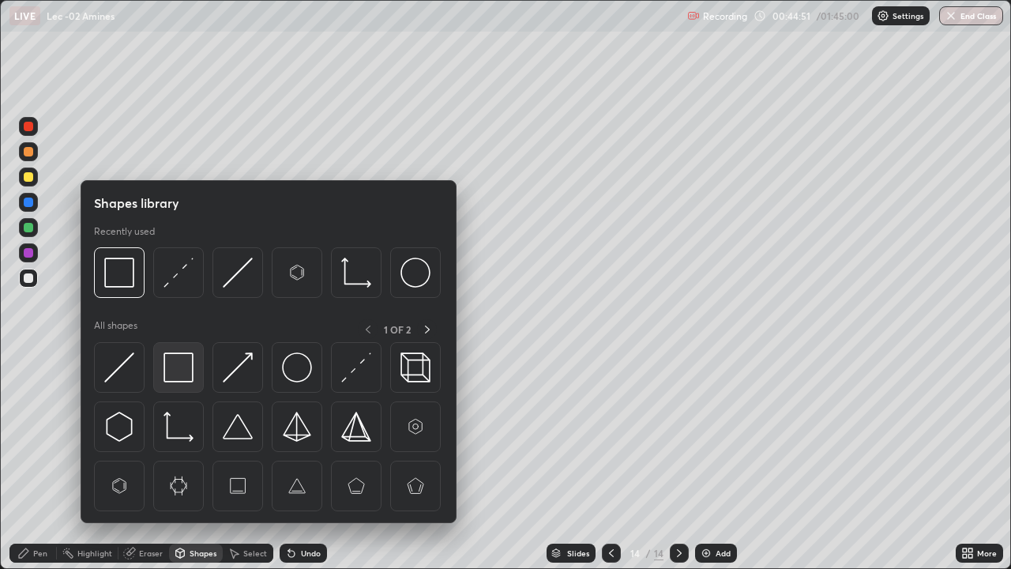
click at [187, 372] on img at bounding box center [179, 367] width 30 height 30
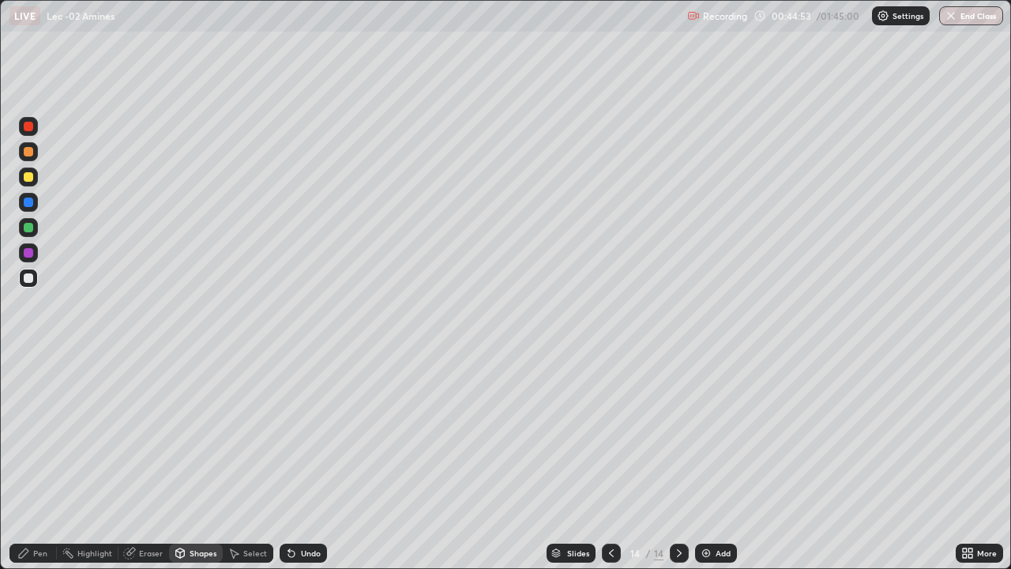
click at [37, 468] on div "Pen" at bounding box center [40, 553] width 14 height 8
click at [309, 468] on div "Undo" at bounding box center [303, 552] width 47 height 19
click at [310, 468] on div "Undo" at bounding box center [303, 552] width 47 height 19
click at [312, 468] on div "Undo" at bounding box center [303, 552] width 47 height 19
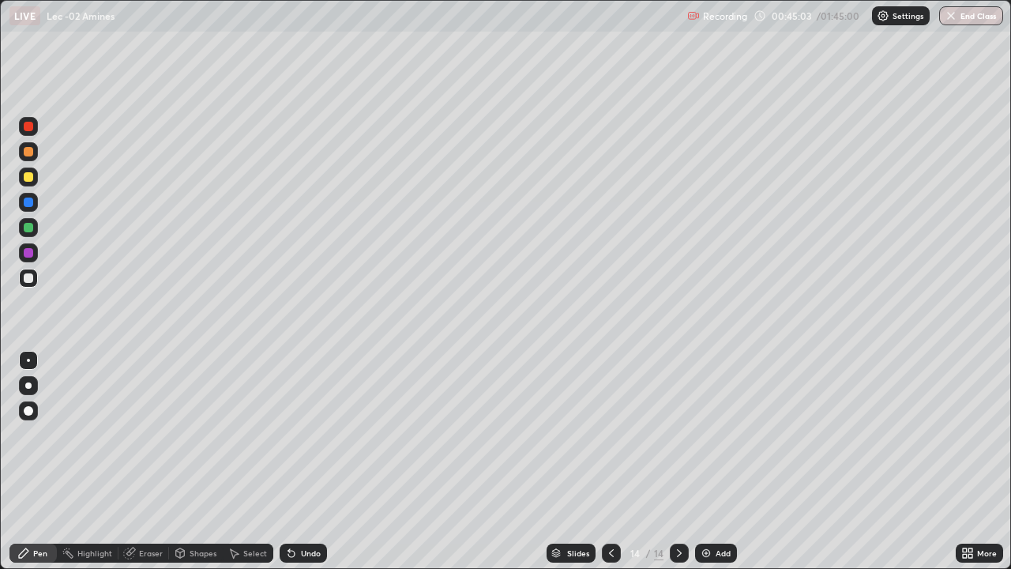
click at [313, 468] on div "Undo" at bounding box center [300, 553] width 54 height 32
click at [314, 468] on div "Undo" at bounding box center [300, 553] width 54 height 32
click at [315, 468] on div "Undo" at bounding box center [300, 553] width 54 height 32
click at [316, 468] on div "Undo" at bounding box center [300, 553] width 54 height 32
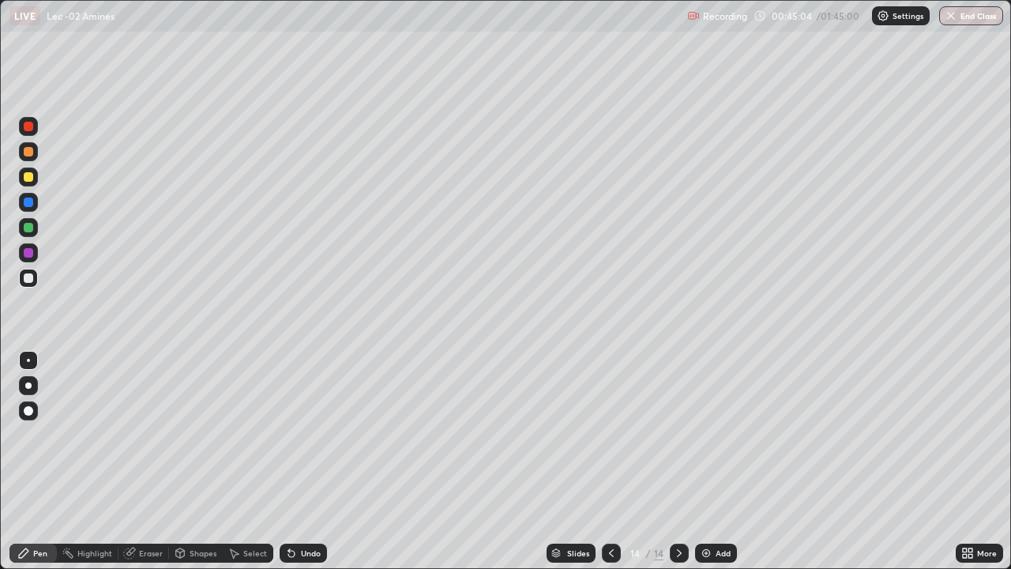
click at [317, 468] on div "Undo" at bounding box center [300, 553] width 54 height 32
click at [33, 184] on div at bounding box center [28, 176] width 19 height 19
click at [721, 468] on div "Add" at bounding box center [723, 553] width 15 height 8
click at [610, 468] on icon at bounding box center [611, 553] width 13 height 13
click at [677, 468] on icon at bounding box center [679, 553] width 13 height 13
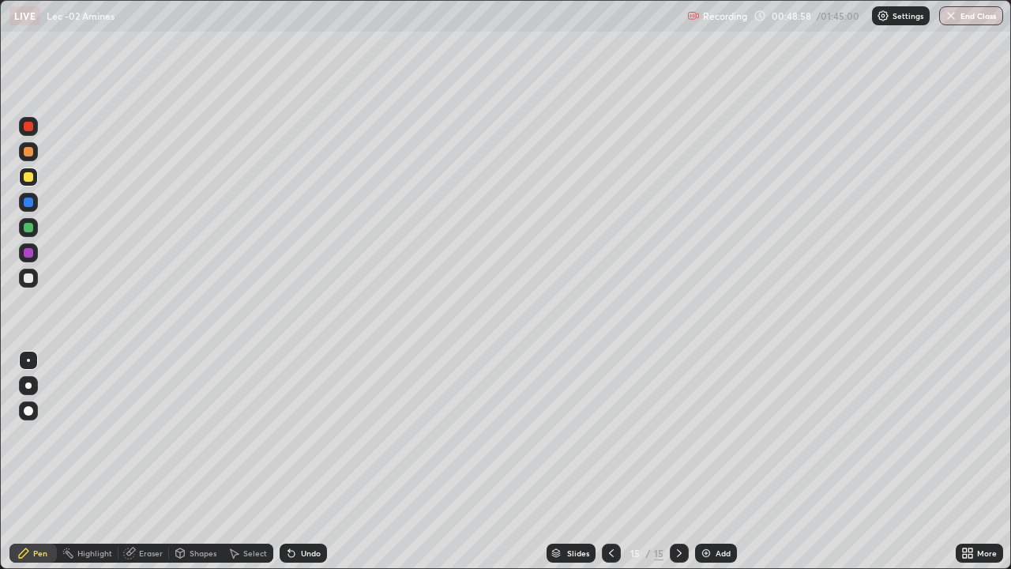
click at [245, 468] on div "Select" at bounding box center [255, 553] width 24 height 8
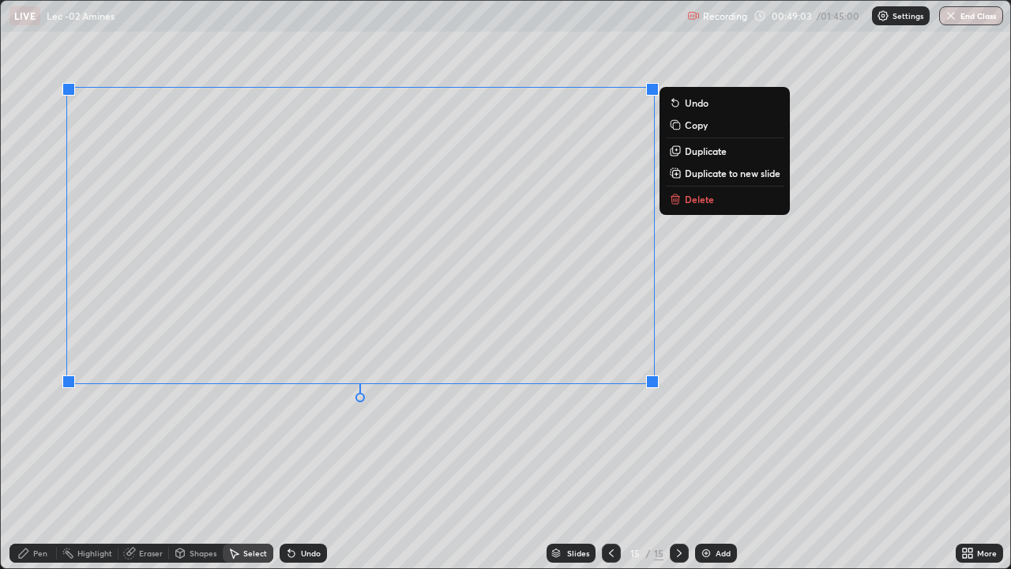
click at [42, 468] on div "Pen" at bounding box center [40, 553] width 14 height 8
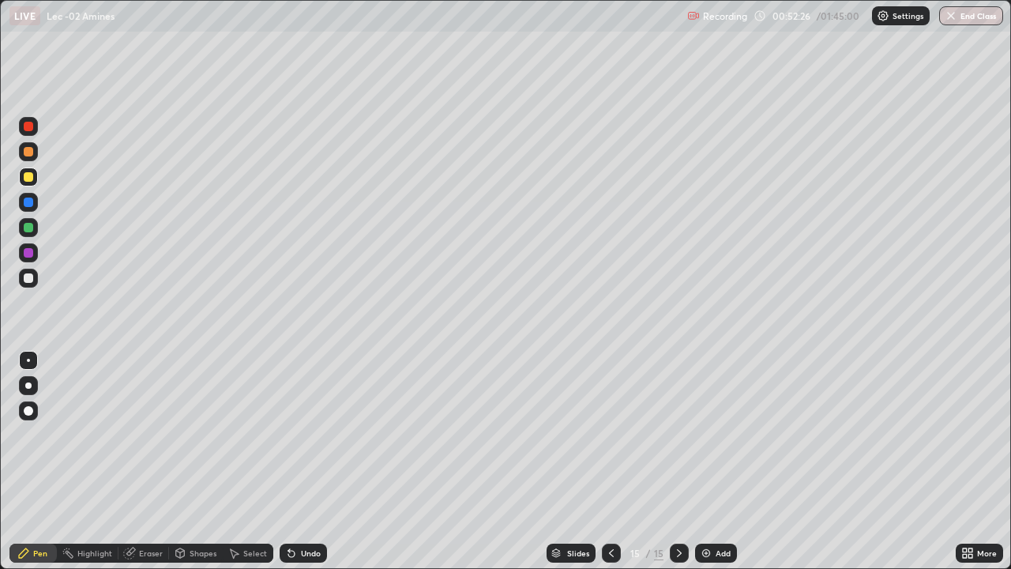
click at [32, 284] on div at bounding box center [28, 278] width 19 height 19
click at [727, 468] on div "Add" at bounding box center [723, 553] width 15 height 8
click at [240, 468] on div "Select" at bounding box center [248, 552] width 51 height 19
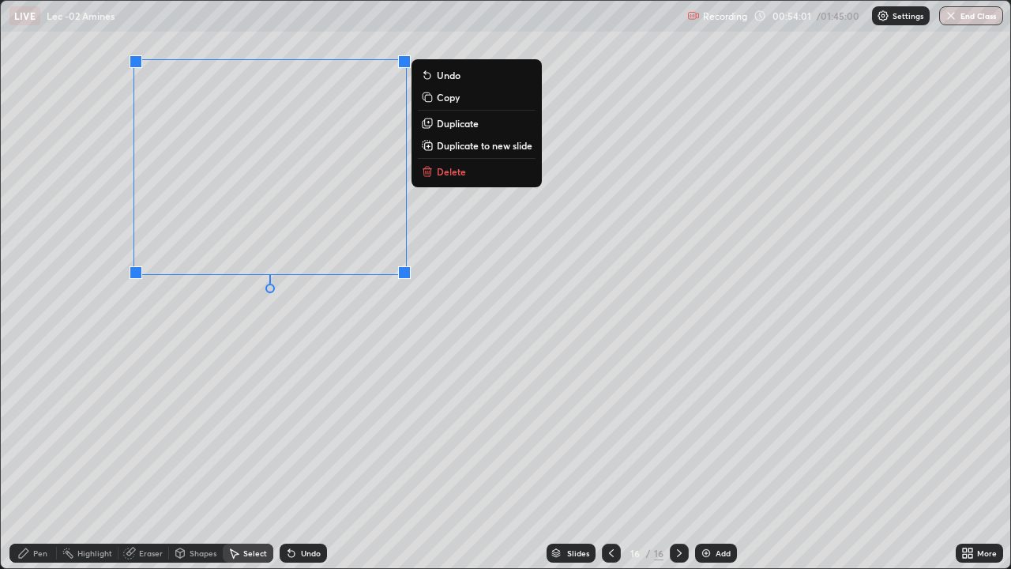
click at [32, 468] on div "Pen" at bounding box center [32, 552] width 47 height 19
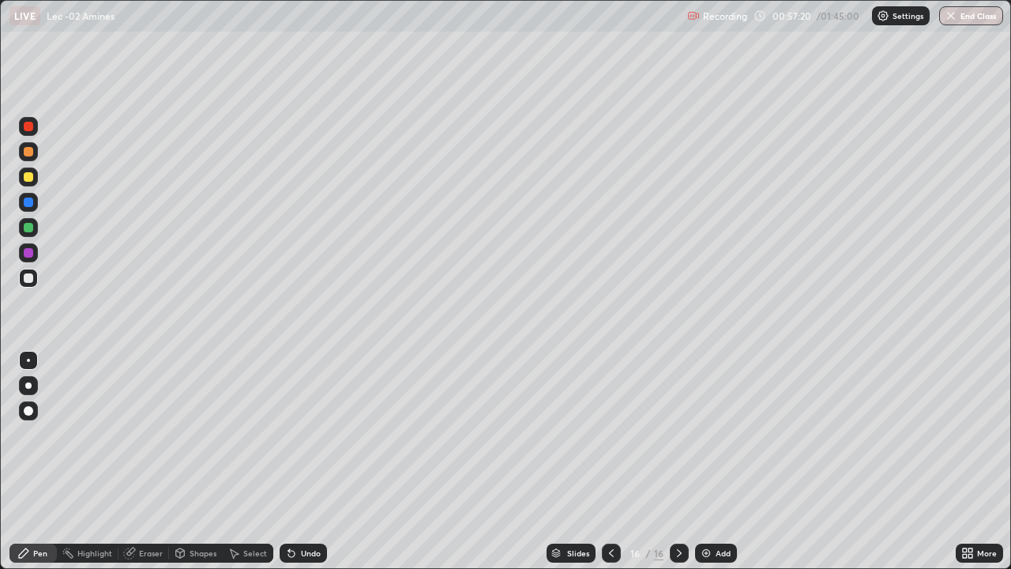
click at [35, 179] on div at bounding box center [28, 176] width 19 height 19
click at [709, 468] on div "Add" at bounding box center [716, 552] width 42 height 19
click at [29, 278] on div at bounding box center [28, 277] width 9 height 9
click at [609, 468] on icon at bounding box center [611, 553] width 13 height 13
click at [678, 468] on div at bounding box center [679, 552] width 19 height 19
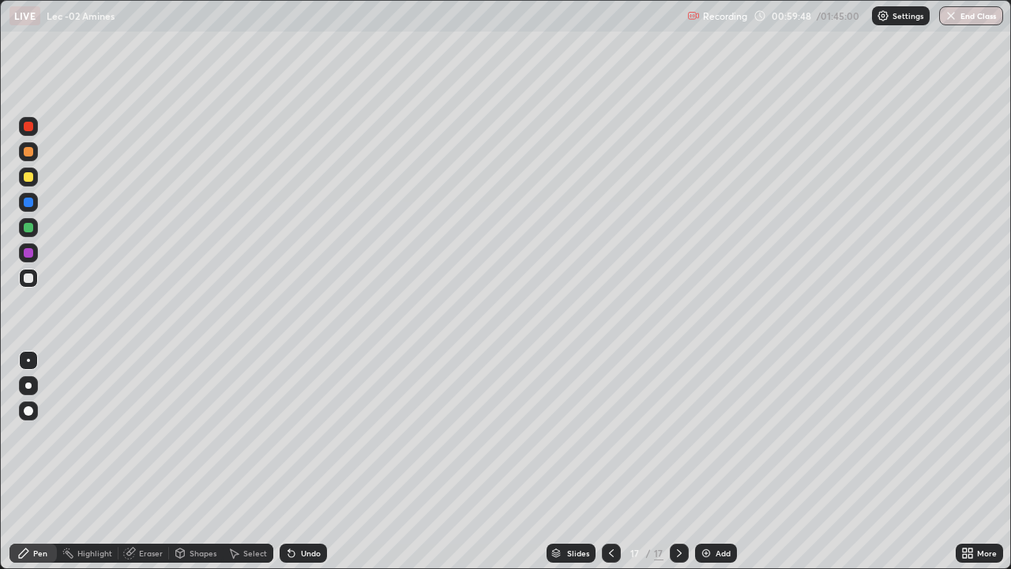
click at [32, 181] on div at bounding box center [28, 176] width 19 height 19
click at [34, 280] on div at bounding box center [28, 278] width 19 height 19
click at [705, 468] on img at bounding box center [706, 553] width 13 height 13
click at [29, 278] on div at bounding box center [28, 277] width 9 height 9
click at [32, 184] on div at bounding box center [28, 176] width 19 height 19
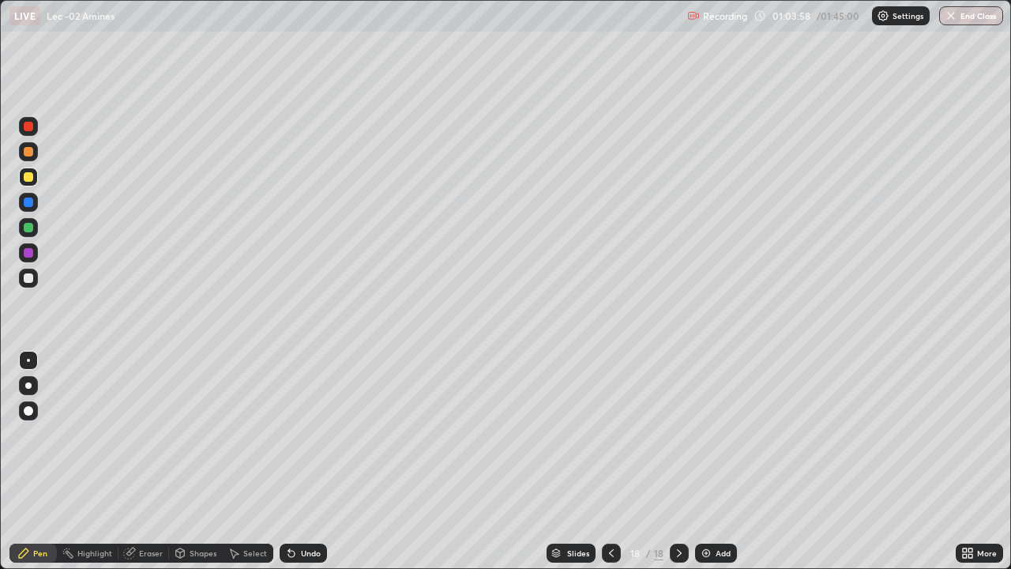
click at [34, 281] on div at bounding box center [28, 278] width 19 height 19
click at [705, 468] on img at bounding box center [706, 553] width 13 height 13
click at [610, 468] on icon at bounding box center [611, 553] width 13 height 13
click at [678, 468] on icon at bounding box center [679, 553] width 13 height 13
click at [34, 279] on div at bounding box center [28, 278] width 19 height 19
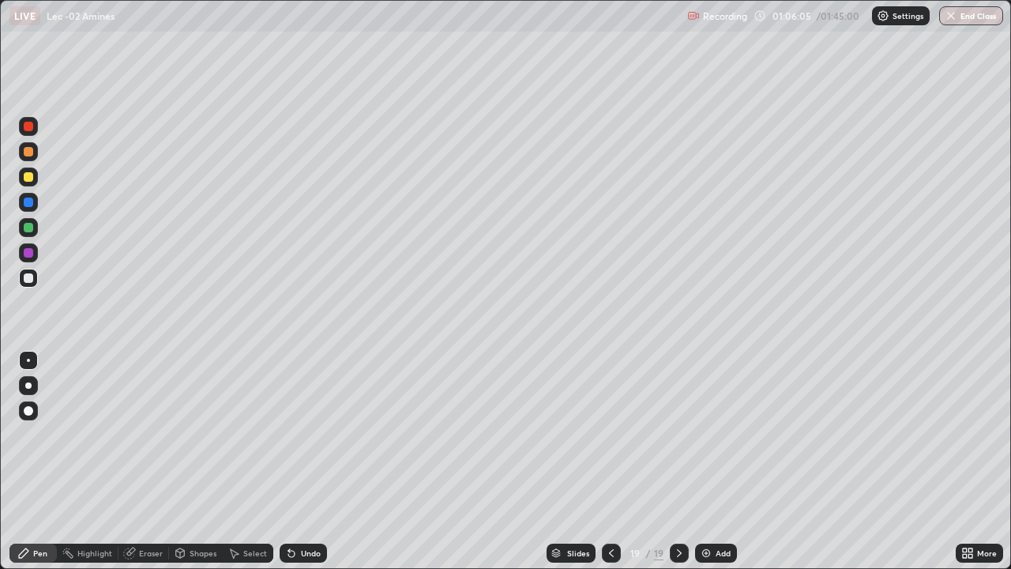
click at [713, 468] on div "Add" at bounding box center [716, 552] width 42 height 19
click at [37, 181] on div at bounding box center [28, 176] width 19 height 19
click at [33, 285] on div at bounding box center [28, 278] width 19 height 19
click at [152, 468] on div "Eraser" at bounding box center [151, 553] width 24 height 8
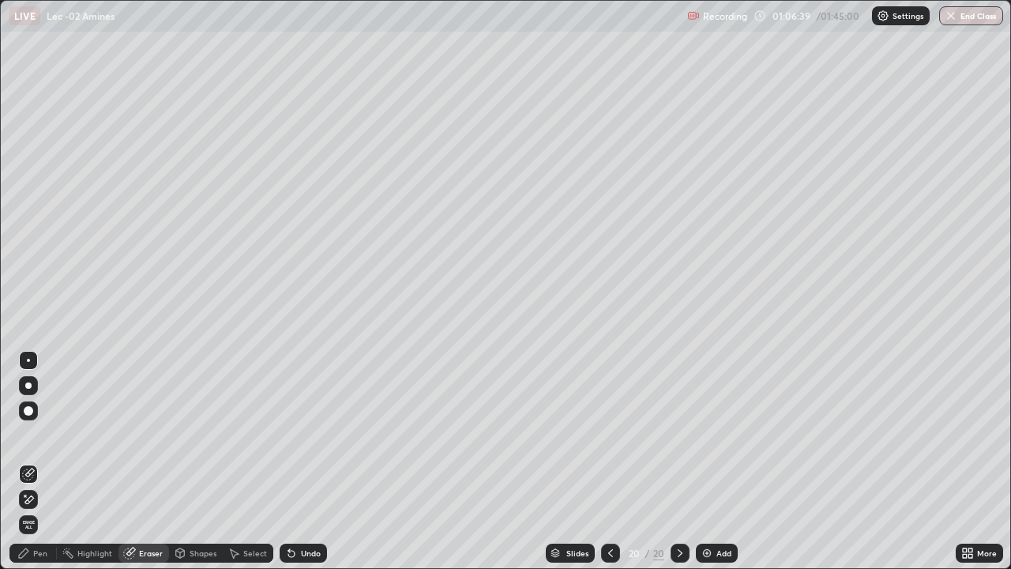
click at [29, 468] on icon at bounding box center [23, 553] width 13 height 13
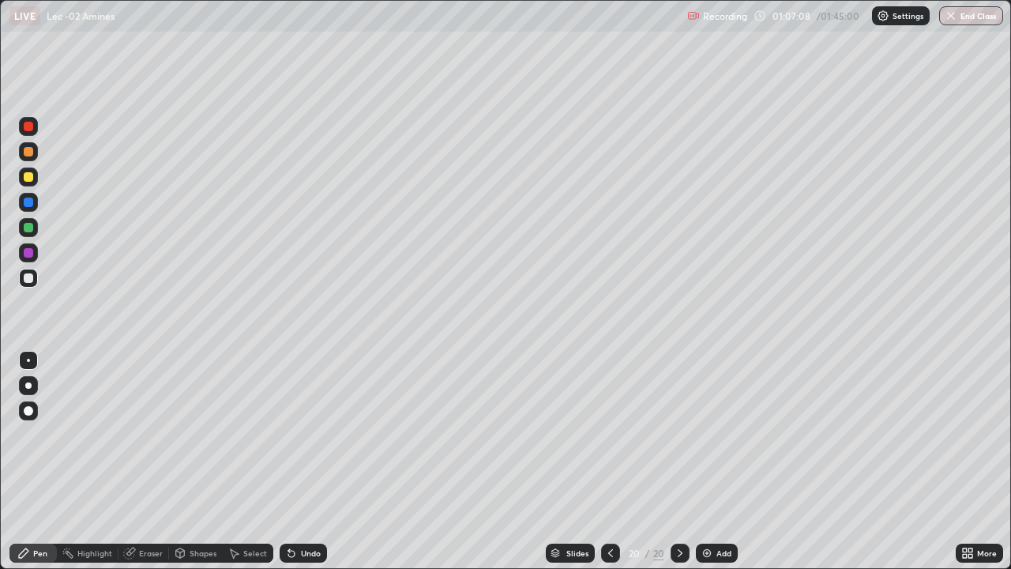
click at [290, 468] on icon at bounding box center [291, 554] width 6 height 6
click at [150, 468] on div "Eraser" at bounding box center [151, 553] width 24 height 8
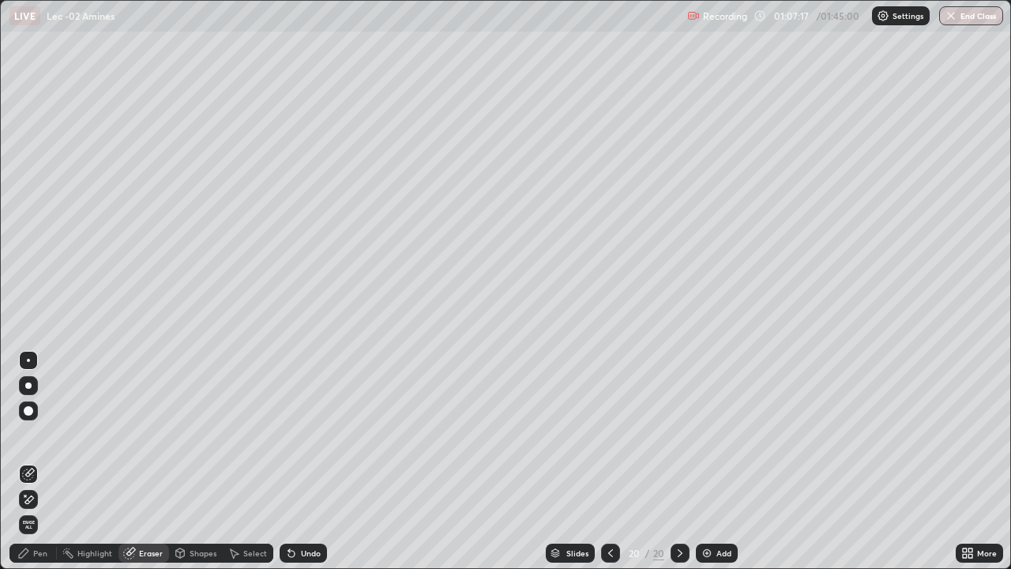
click at [51, 468] on div "Pen" at bounding box center [32, 552] width 47 height 19
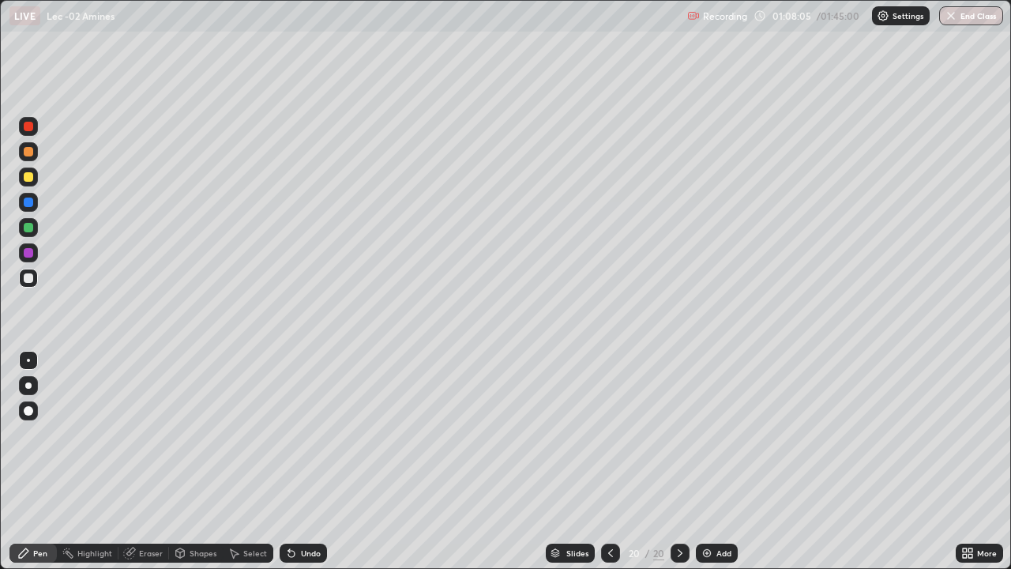
click at [254, 468] on div "Select" at bounding box center [248, 552] width 51 height 19
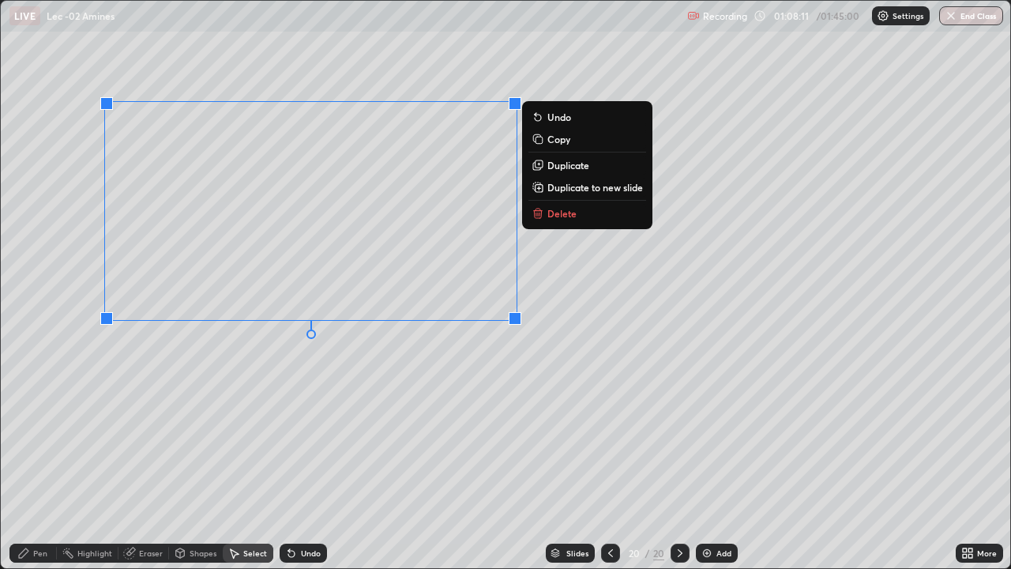
click at [36, 468] on div "Pen" at bounding box center [32, 552] width 47 height 19
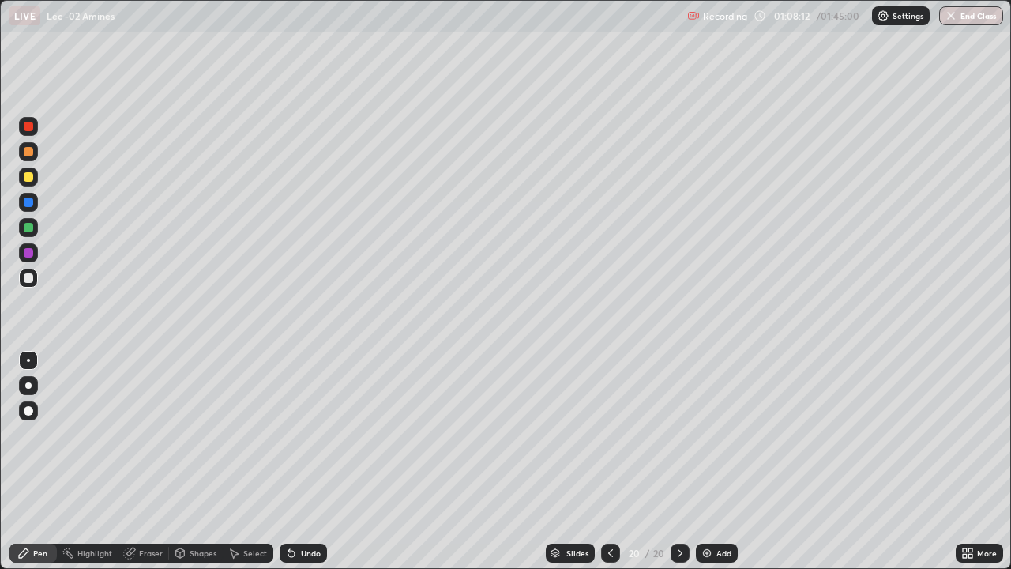
click at [32, 176] on div at bounding box center [28, 176] width 9 height 9
click at [735, 468] on div "Add" at bounding box center [717, 552] width 42 height 19
click at [301, 468] on div "Undo" at bounding box center [311, 553] width 20 height 8
click at [612, 468] on icon at bounding box center [611, 553] width 13 height 13
click at [291, 468] on icon at bounding box center [291, 554] width 6 height 6
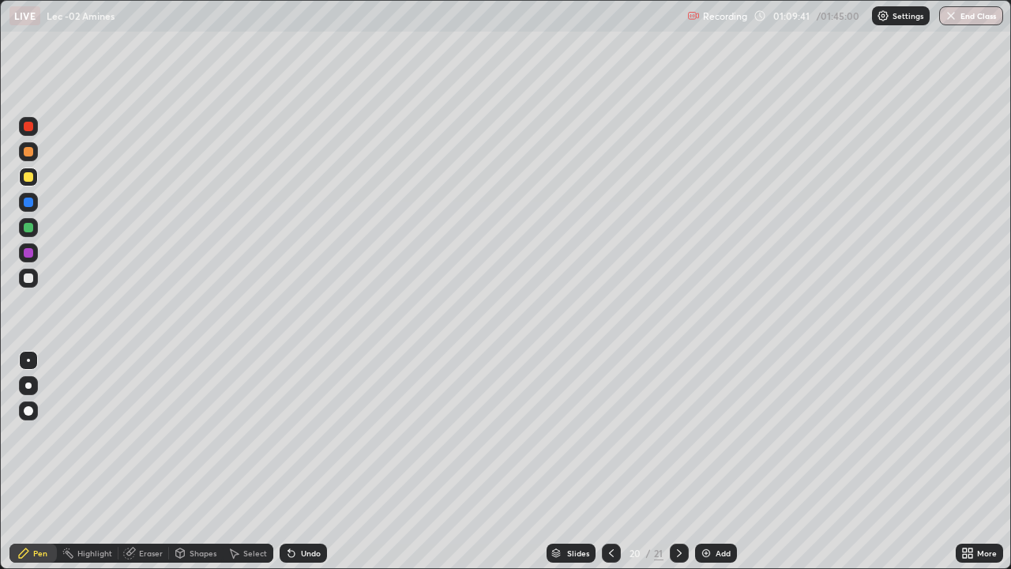
click at [298, 468] on div "Undo" at bounding box center [303, 552] width 47 height 19
click at [301, 468] on div "Undo" at bounding box center [311, 553] width 20 height 8
click at [709, 468] on img at bounding box center [706, 553] width 13 height 13
click at [34, 281] on div at bounding box center [28, 278] width 19 height 19
click at [610, 468] on icon at bounding box center [611, 553] width 13 height 13
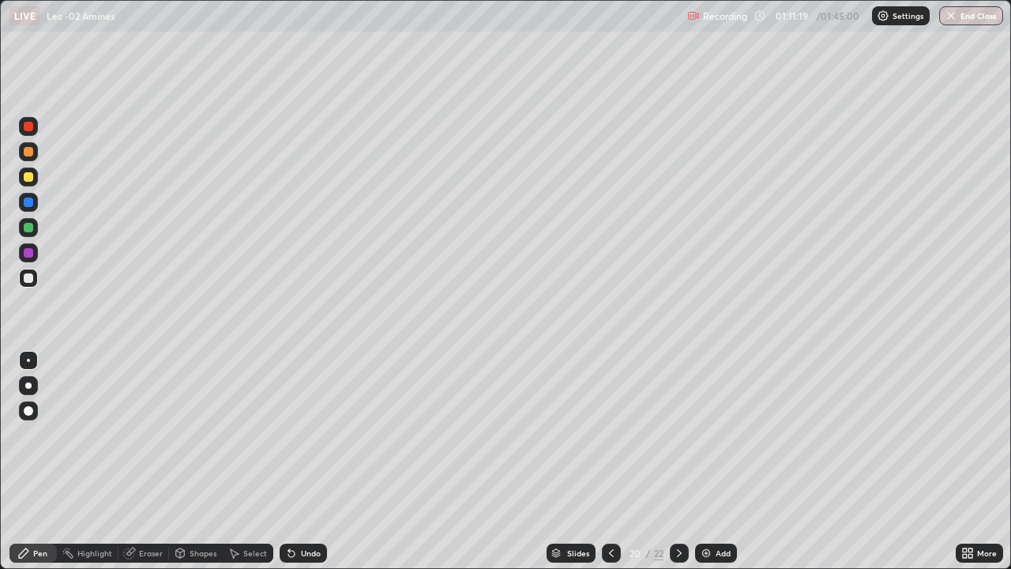
click at [678, 468] on icon at bounding box center [679, 553] width 13 height 13
click at [36, 180] on div at bounding box center [28, 176] width 19 height 19
click at [609, 468] on icon at bounding box center [611, 553] width 13 height 13
click at [676, 468] on icon at bounding box center [679, 553] width 13 height 13
click at [678, 468] on icon at bounding box center [679, 553] width 13 height 13
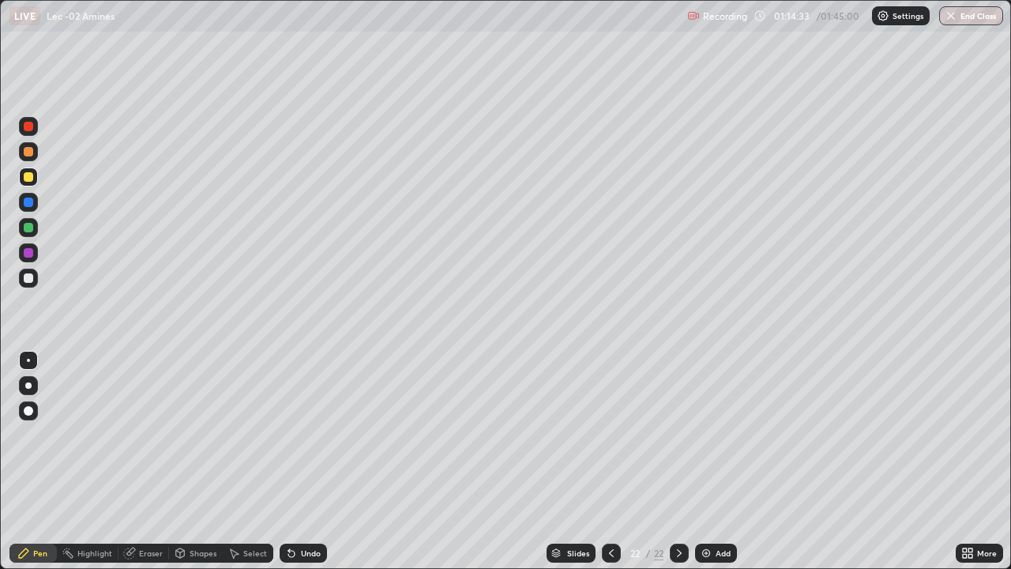
click at [678, 468] on icon at bounding box center [679, 553] width 13 height 13
click at [706, 468] on img at bounding box center [706, 553] width 13 height 13
click at [31, 280] on div at bounding box center [28, 277] width 9 height 9
click at [141, 468] on div "Eraser" at bounding box center [143, 552] width 51 height 19
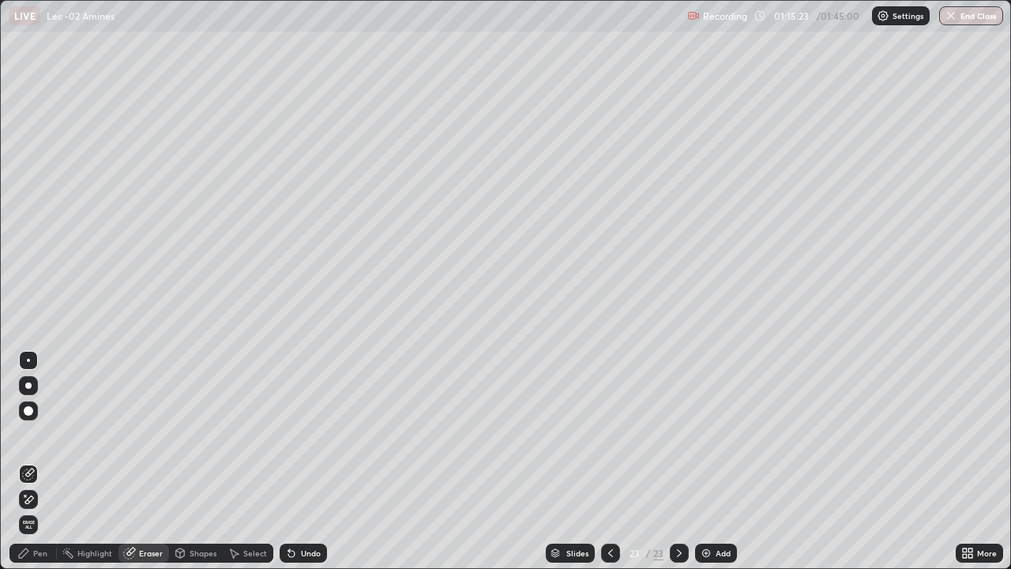
click at [39, 468] on div "Pen" at bounding box center [40, 553] width 14 height 8
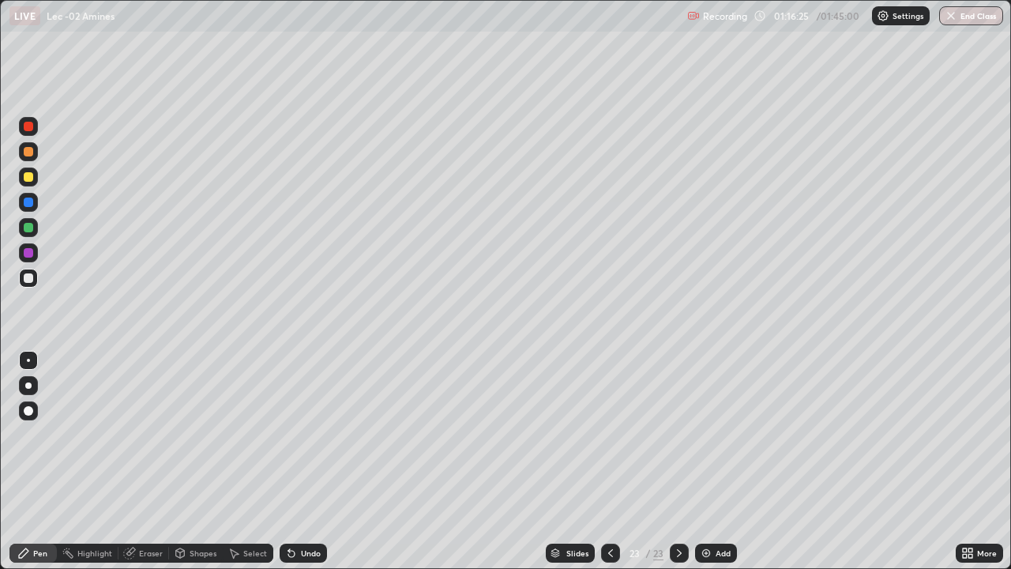
click at [36, 181] on div at bounding box center [28, 176] width 19 height 19
click at [289, 468] on icon at bounding box center [291, 554] width 6 height 6
click at [301, 468] on div "Undo" at bounding box center [311, 553] width 20 height 8
click at [302, 468] on div "Undo" at bounding box center [311, 553] width 20 height 8
click at [301, 468] on div "Undo" at bounding box center [311, 553] width 20 height 8
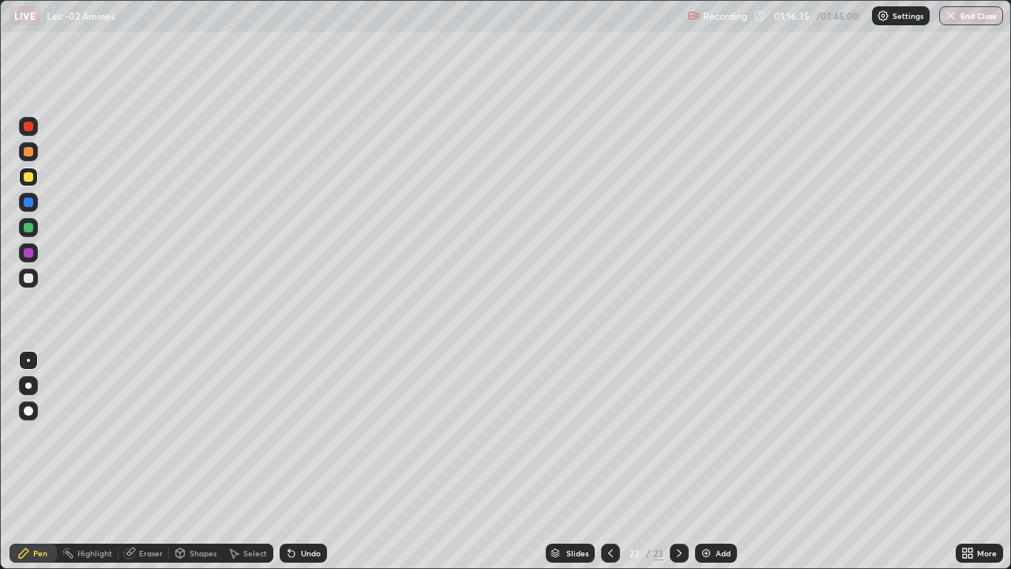
click at [301, 468] on div "Undo" at bounding box center [311, 553] width 20 height 8
click at [302, 468] on div "Undo" at bounding box center [311, 553] width 20 height 8
click at [301, 468] on div "Undo" at bounding box center [311, 553] width 20 height 8
click at [137, 468] on div "Eraser" at bounding box center [143, 552] width 51 height 19
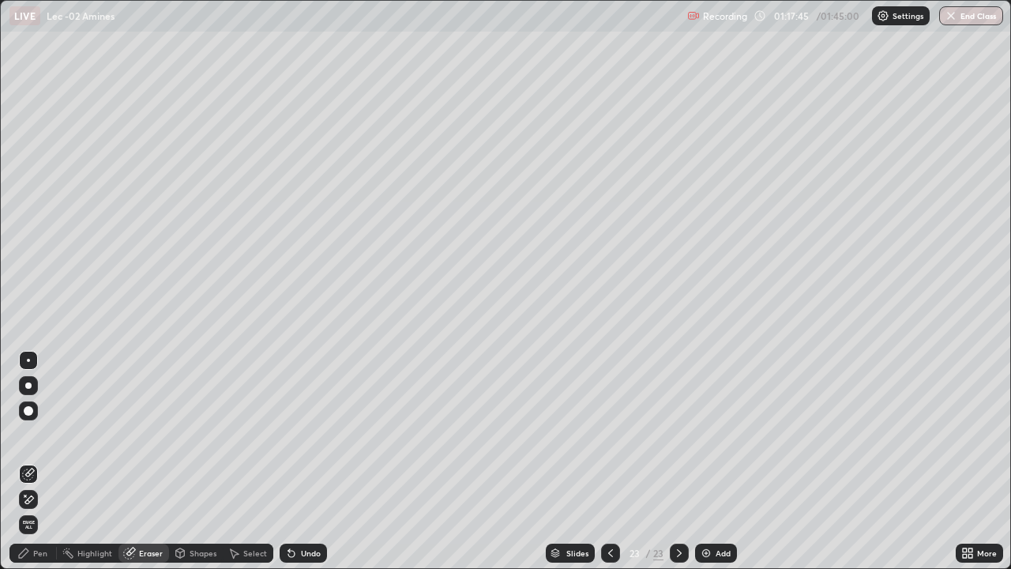
click at [29, 468] on icon at bounding box center [23, 553] width 13 height 13
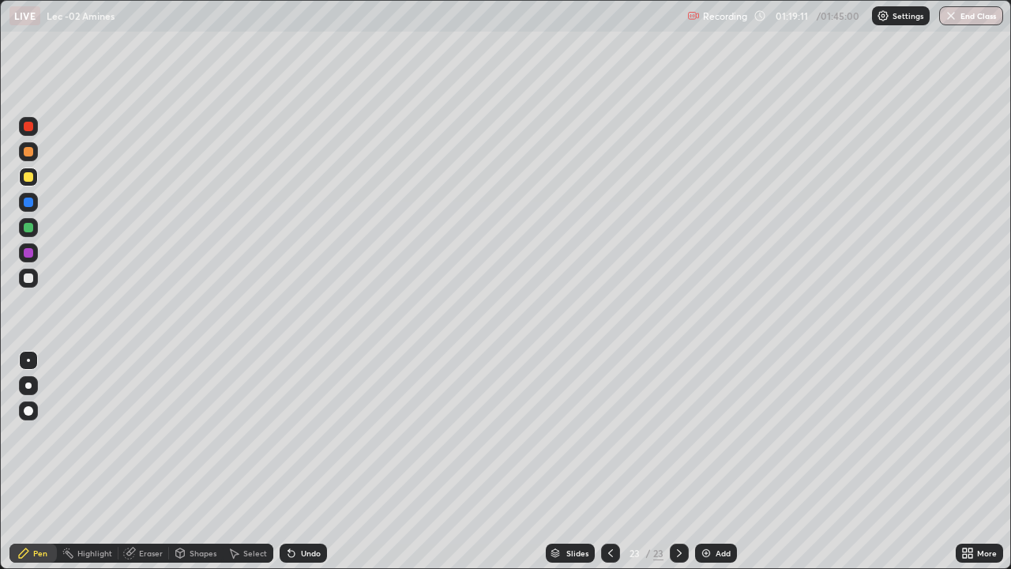
click at [711, 468] on img at bounding box center [706, 553] width 13 height 13
click at [35, 279] on div at bounding box center [28, 278] width 19 height 19
click at [28, 178] on div at bounding box center [28, 176] width 9 height 9
click at [37, 284] on div at bounding box center [28, 278] width 19 height 19
click at [705, 468] on div "Add" at bounding box center [716, 552] width 42 height 19
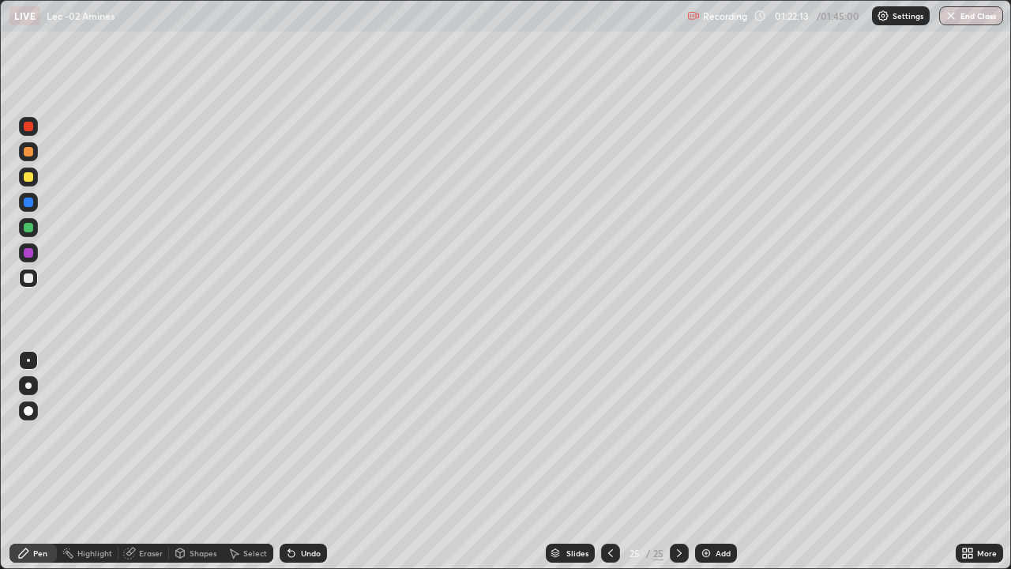
click at [34, 178] on div at bounding box center [28, 176] width 19 height 19
click at [251, 468] on div "Select" at bounding box center [248, 552] width 51 height 19
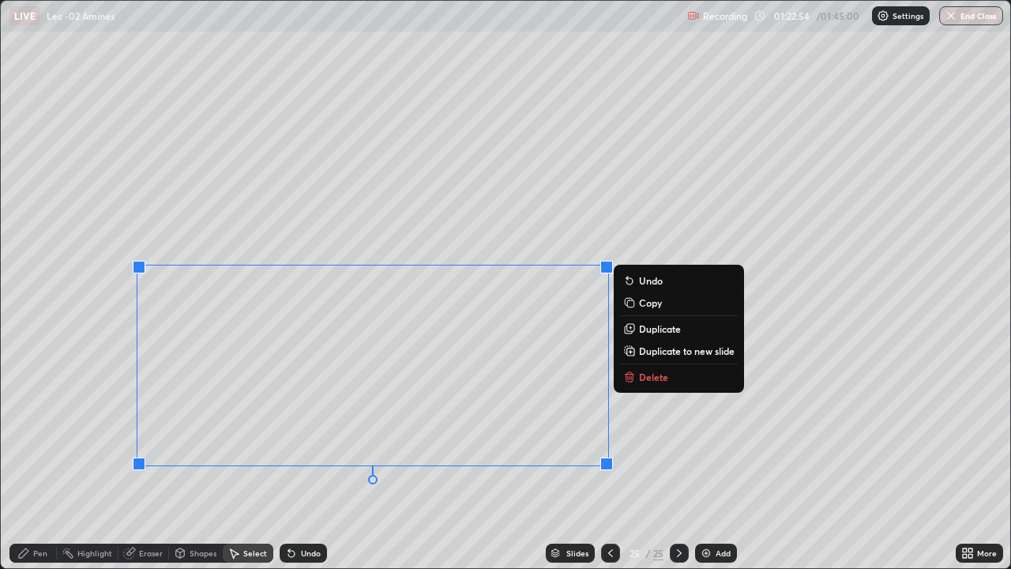
click at [30, 468] on div "Pen" at bounding box center [32, 552] width 47 height 19
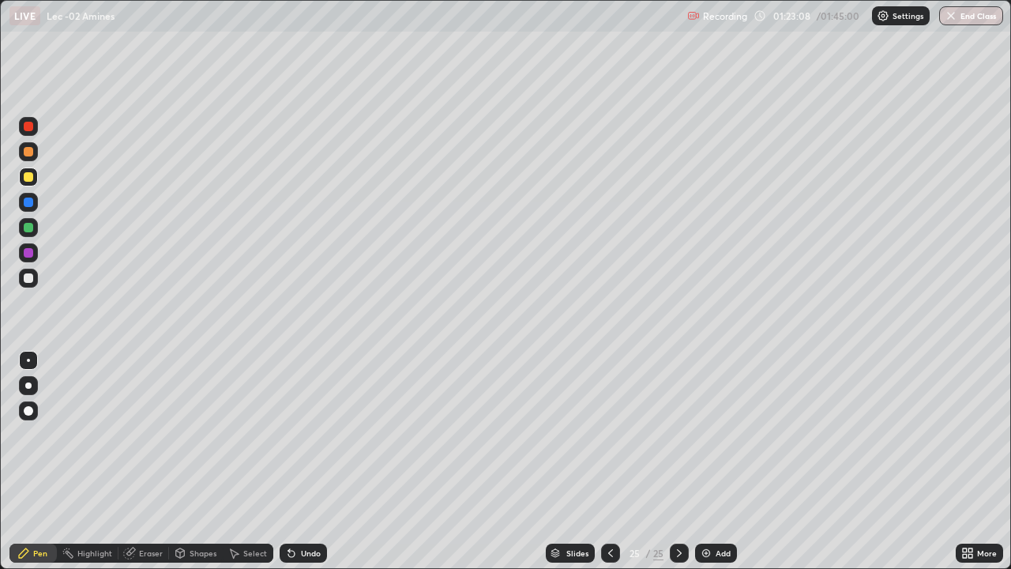
click at [144, 468] on div "Eraser" at bounding box center [151, 553] width 24 height 8
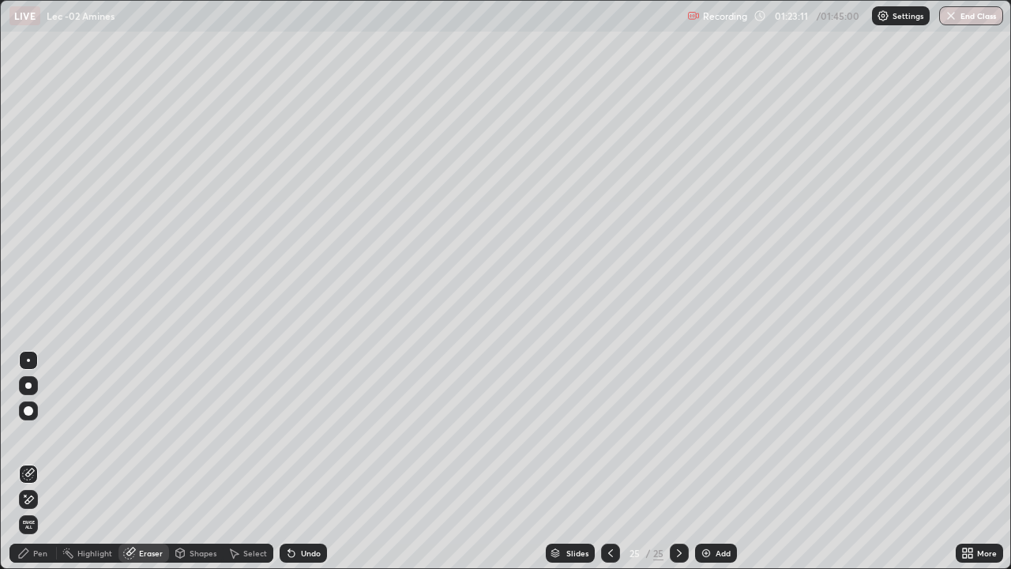
click at [32, 468] on div "Pen" at bounding box center [32, 552] width 47 height 19
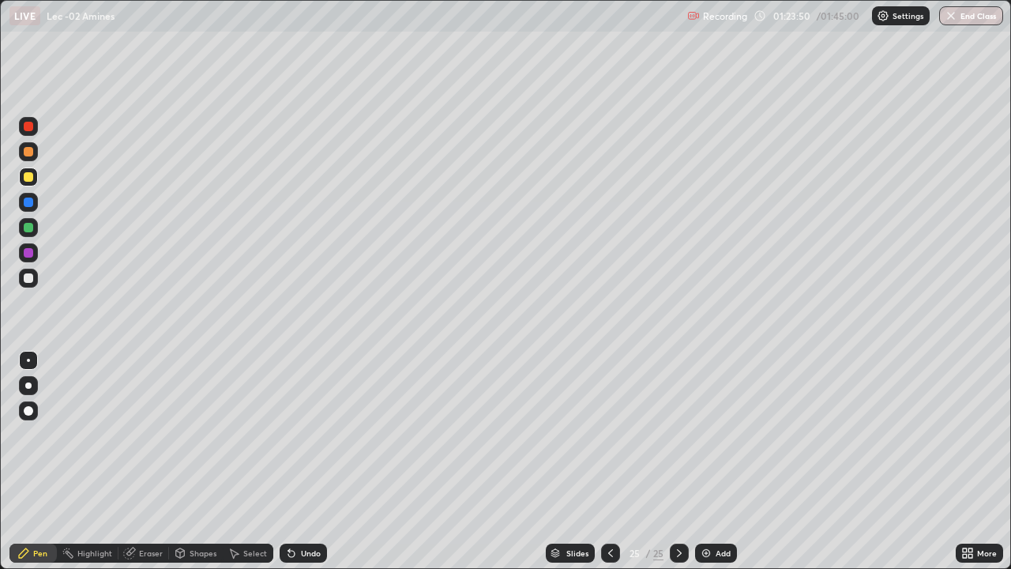
click at [139, 468] on div "Eraser" at bounding box center [151, 553] width 24 height 8
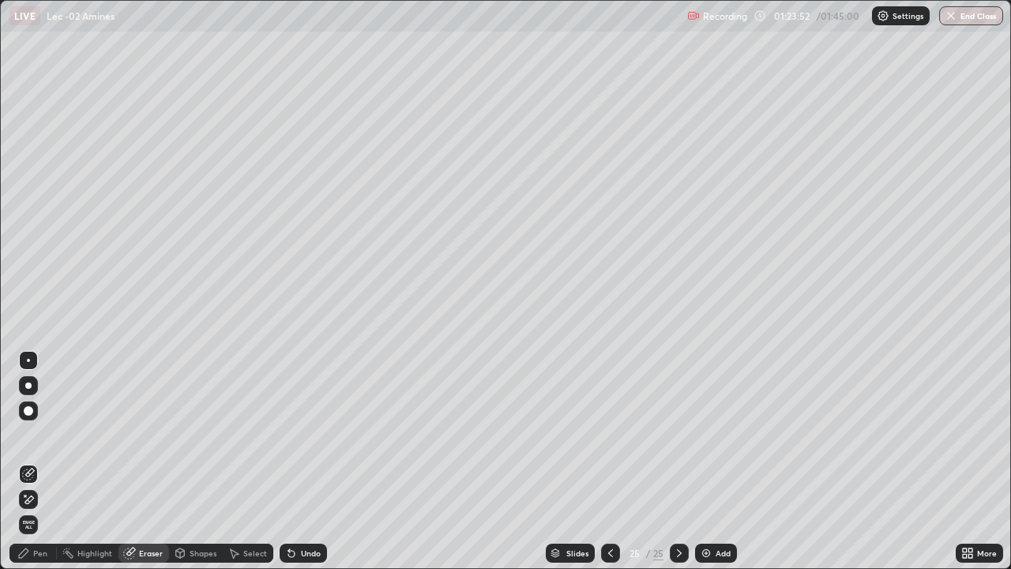
click at [37, 468] on div "Pen" at bounding box center [32, 552] width 47 height 19
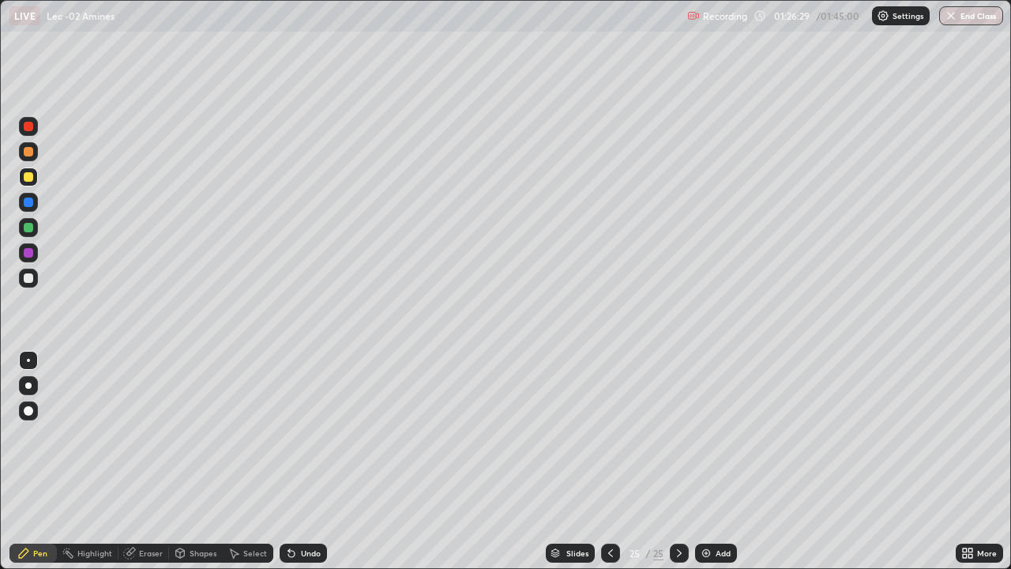
click at [35, 280] on div at bounding box center [28, 278] width 19 height 19
click at [152, 468] on div "Eraser" at bounding box center [151, 553] width 24 height 8
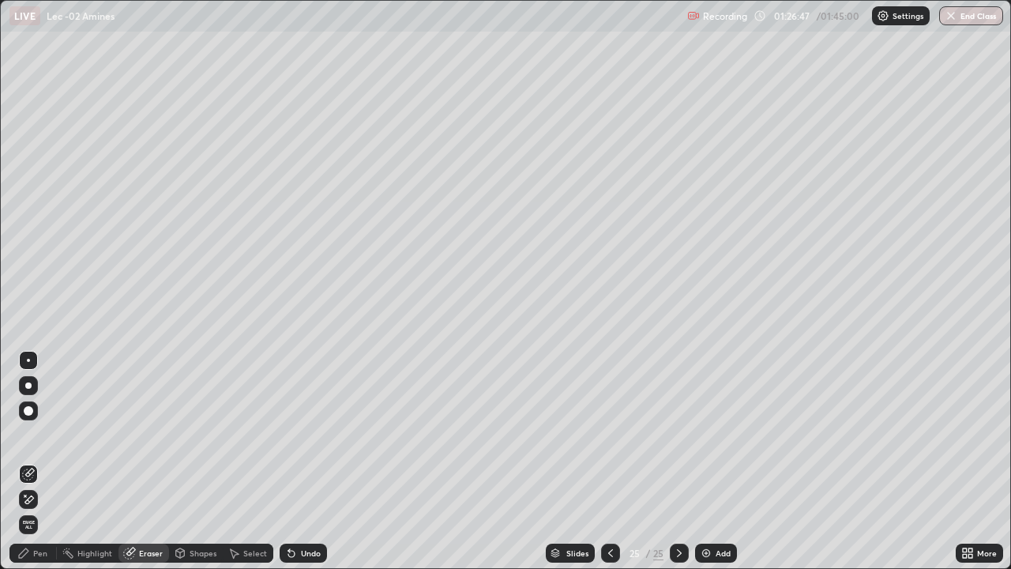
click at [45, 468] on div "Pen" at bounding box center [40, 553] width 14 height 8
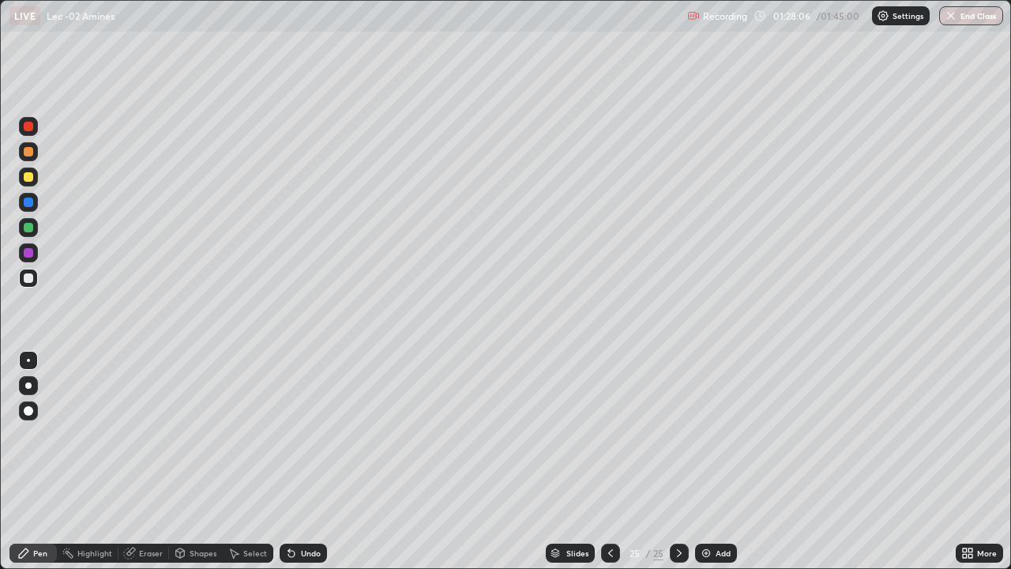
click at [712, 468] on div "Add" at bounding box center [716, 552] width 42 height 19
click at [35, 280] on div at bounding box center [28, 278] width 19 height 19
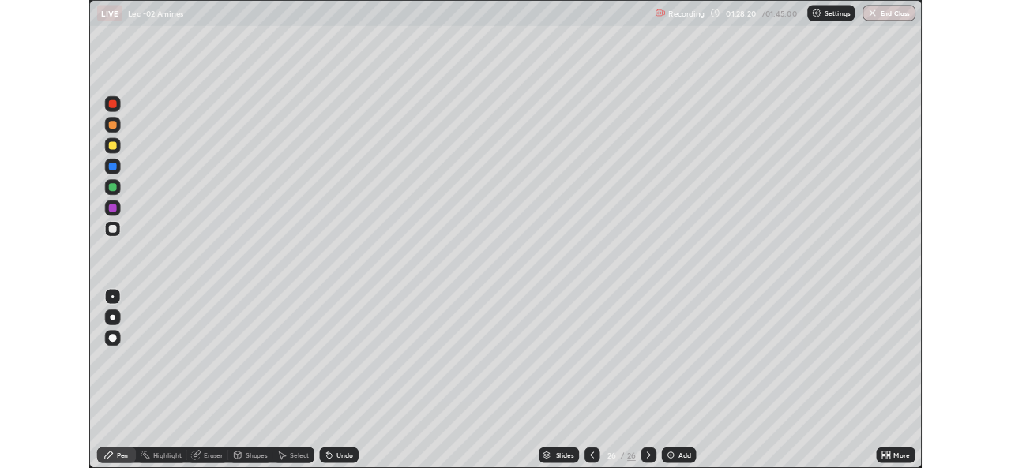
scroll to position [569, 1011]
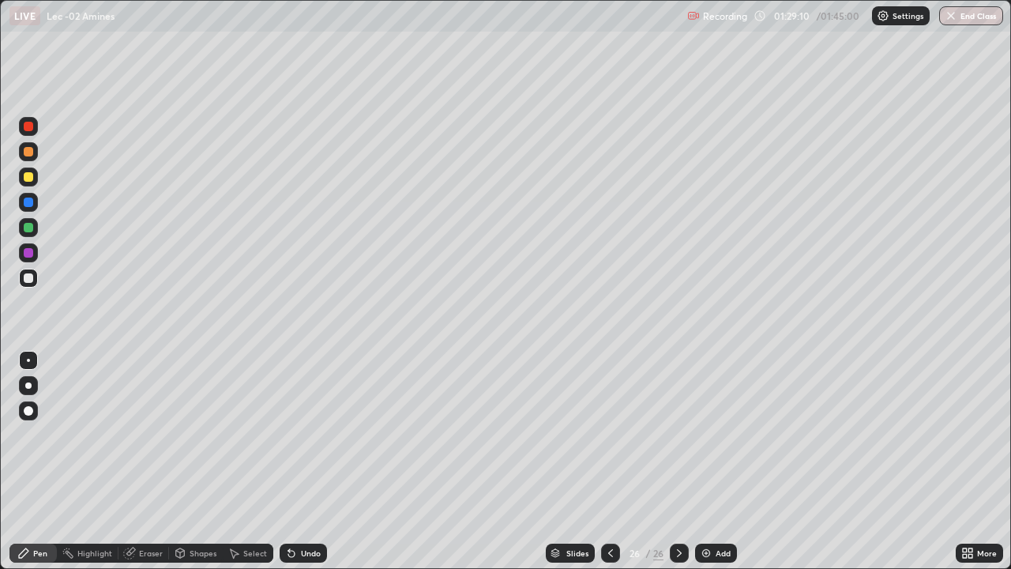
click at [258, 545] on div "Select" at bounding box center [248, 552] width 51 height 19
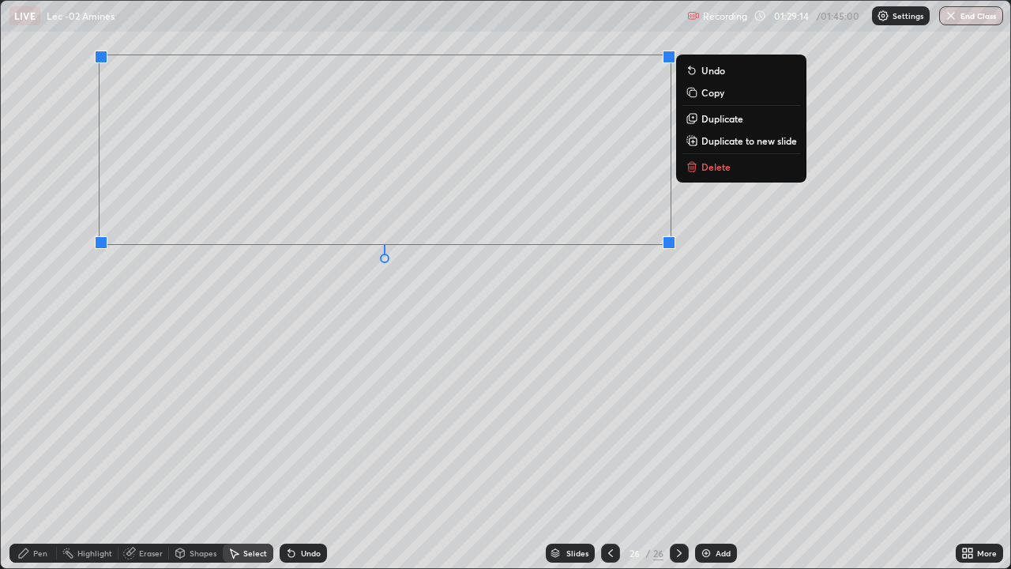
click at [36, 544] on div "Pen" at bounding box center [32, 552] width 47 height 19
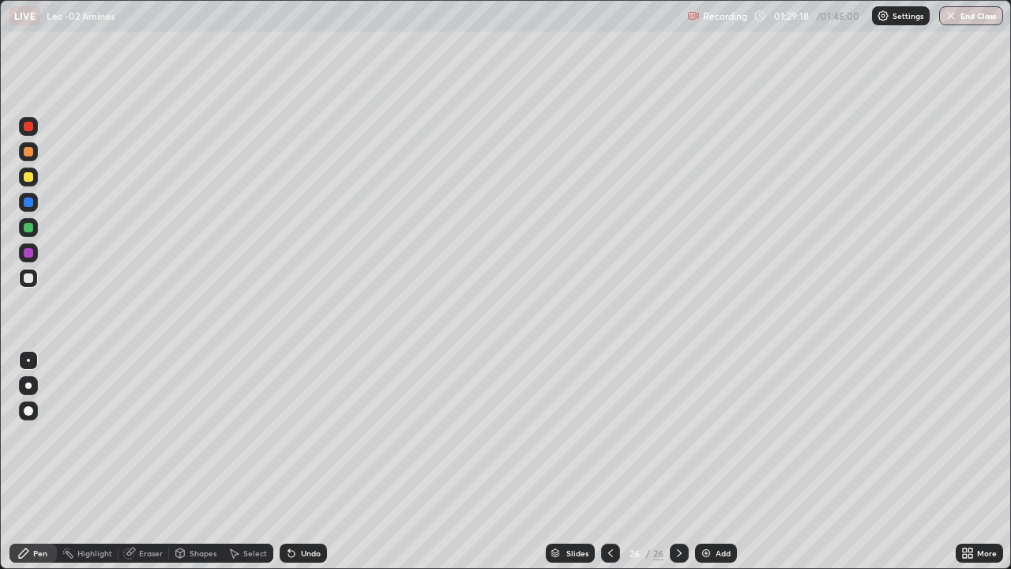
click at [239, 547] on div "Select" at bounding box center [248, 552] width 51 height 19
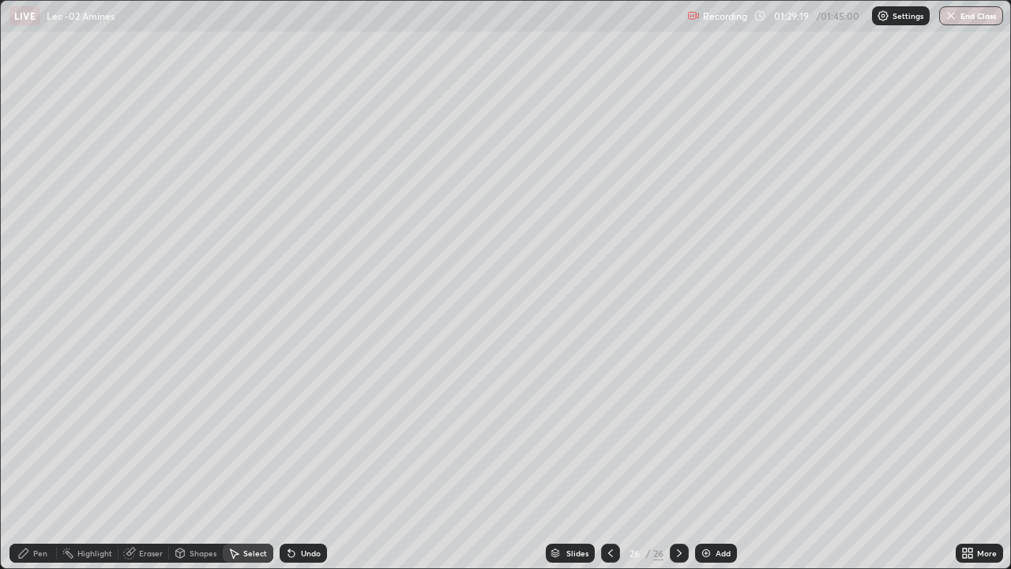
click at [286, 548] on icon at bounding box center [291, 553] width 13 height 13
click at [288, 553] on icon at bounding box center [291, 554] width 6 height 6
click at [288, 555] on icon at bounding box center [291, 554] width 6 height 6
click at [286, 555] on icon at bounding box center [291, 553] width 13 height 13
click at [289, 554] on icon at bounding box center [291, 554] width 6 height 6
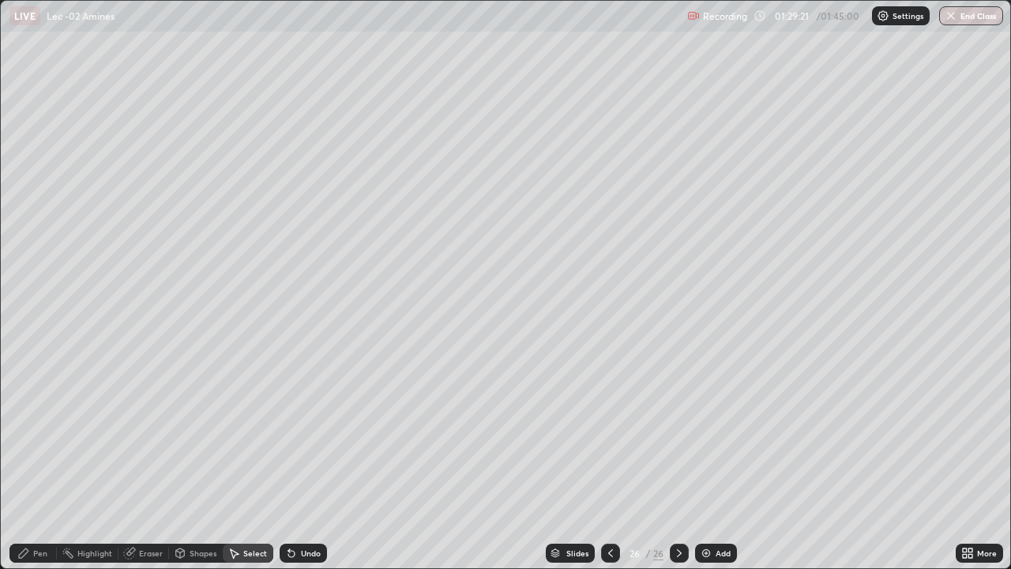
click at [42, 552] on div "Pen" at bounding box center [40, 553] width 14 height 8
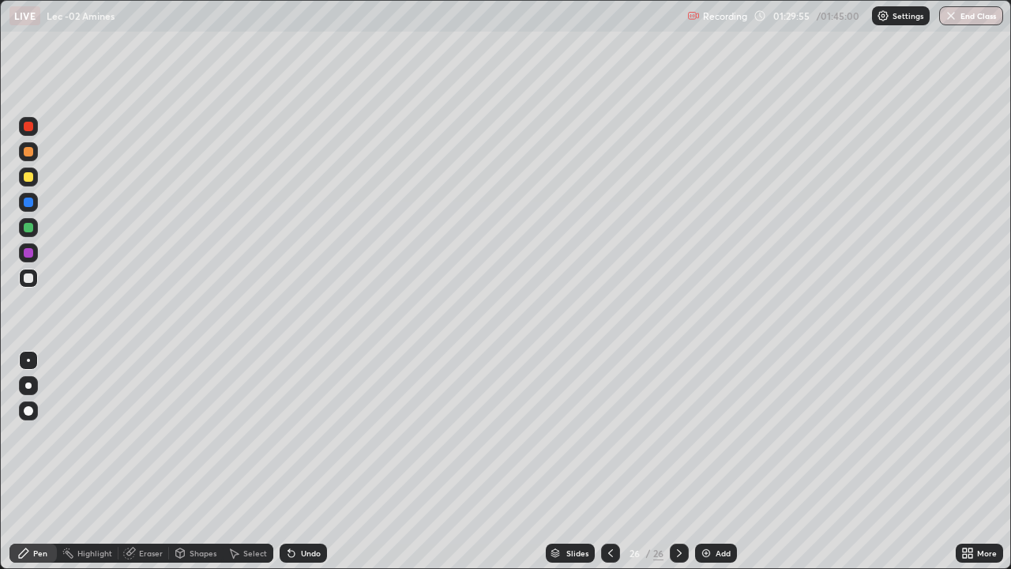
click at [255, 546] on div "Select" at bounding box center [248, 552] width 51 height 19
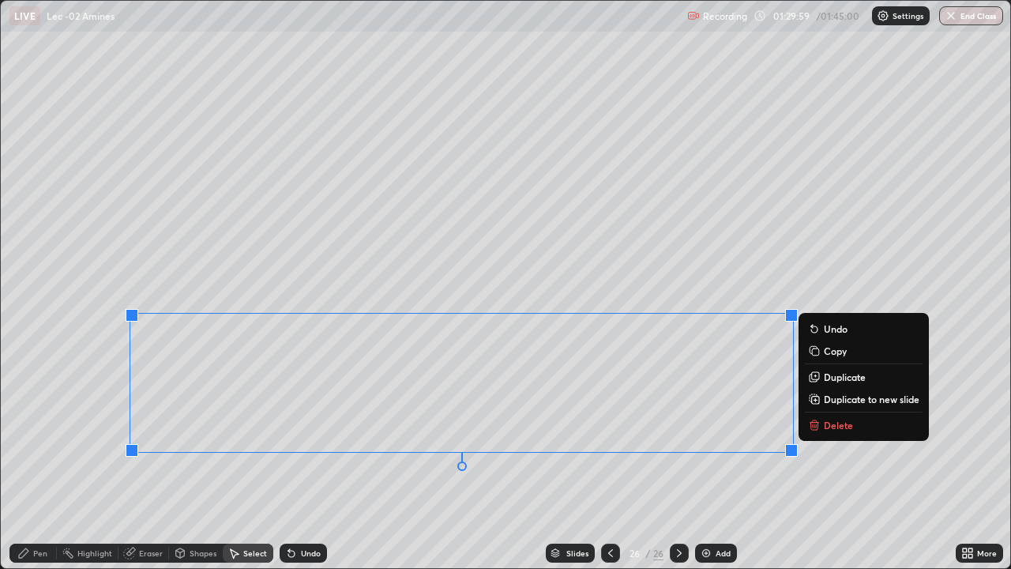
click at [677, 480] on div "0 ° Undo Copy Duplicate Duplicate to new slide Delete" at bounding box center [506, 284] width 1010 height 567
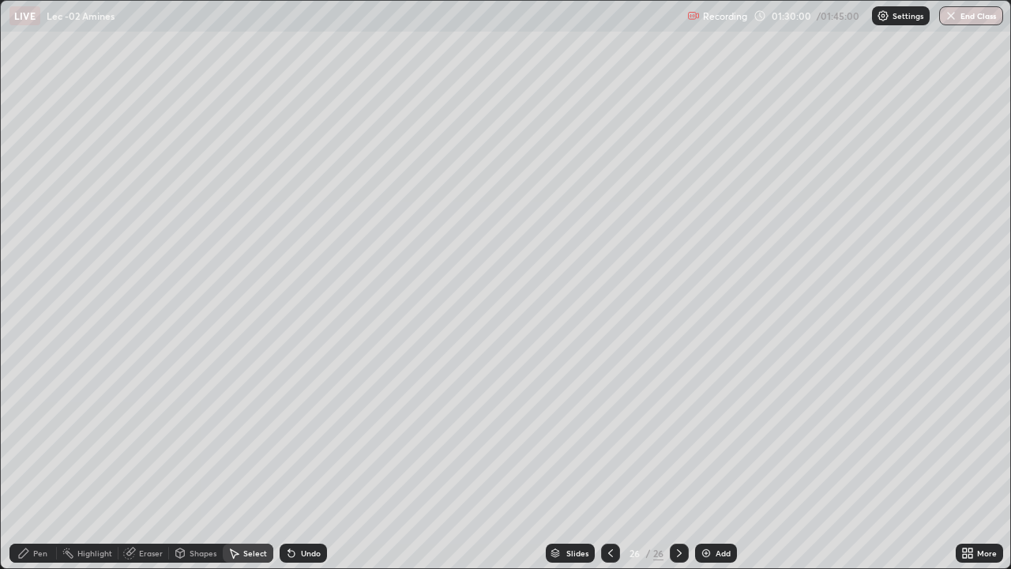
click at [42, 552] on div "Pen" at bounding box center [40, 553] width 14 height 8
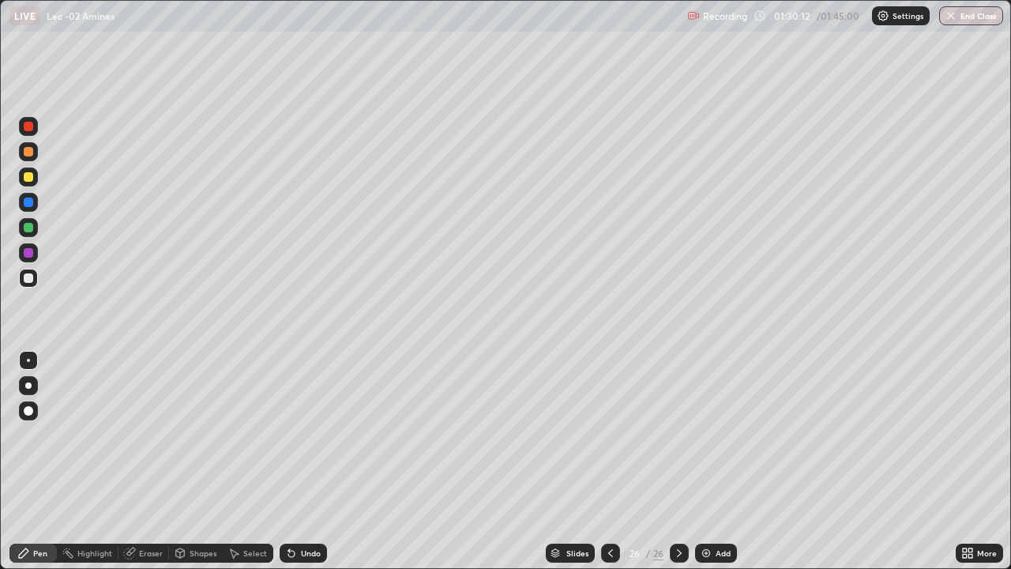
click at [145, 551] on div "Eraser" at bounding box center [151, 553] width 24 height 8
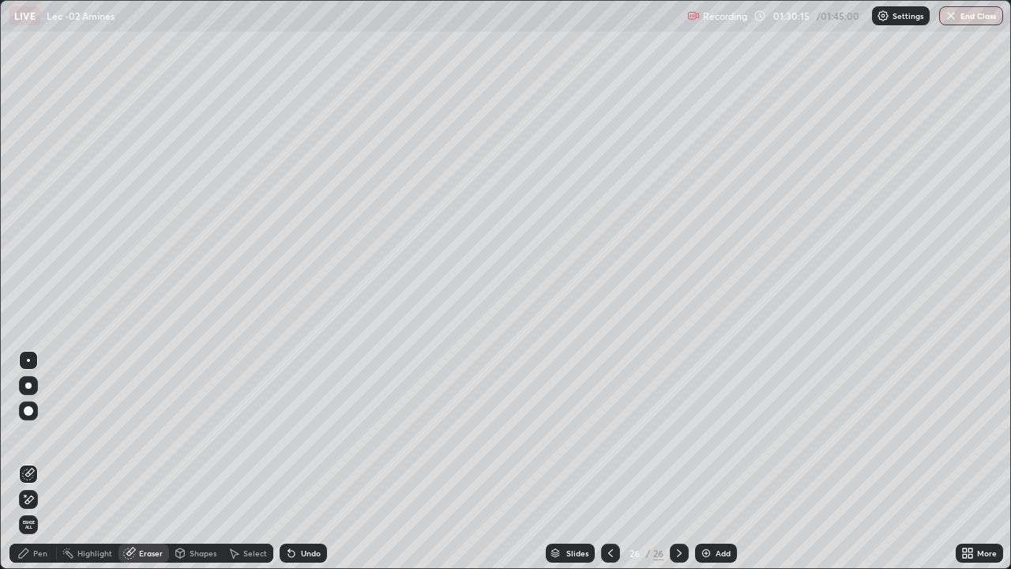
click at [28, 553] on icon at bounding box center [23, 553] width 13 height 13
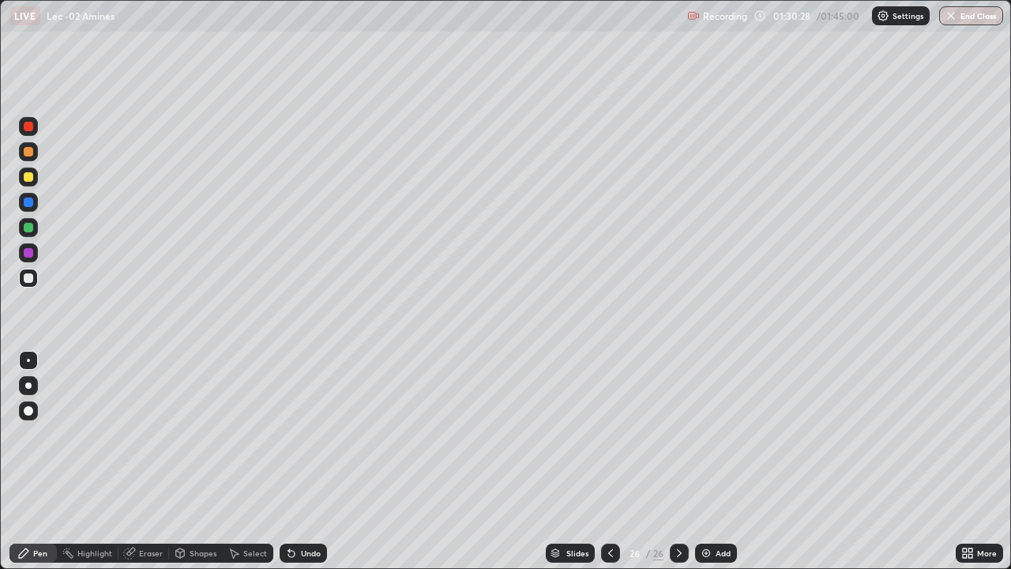
click at [155, 546] on div "Eraser" at bounding box center [143, 552] width 51 height 19
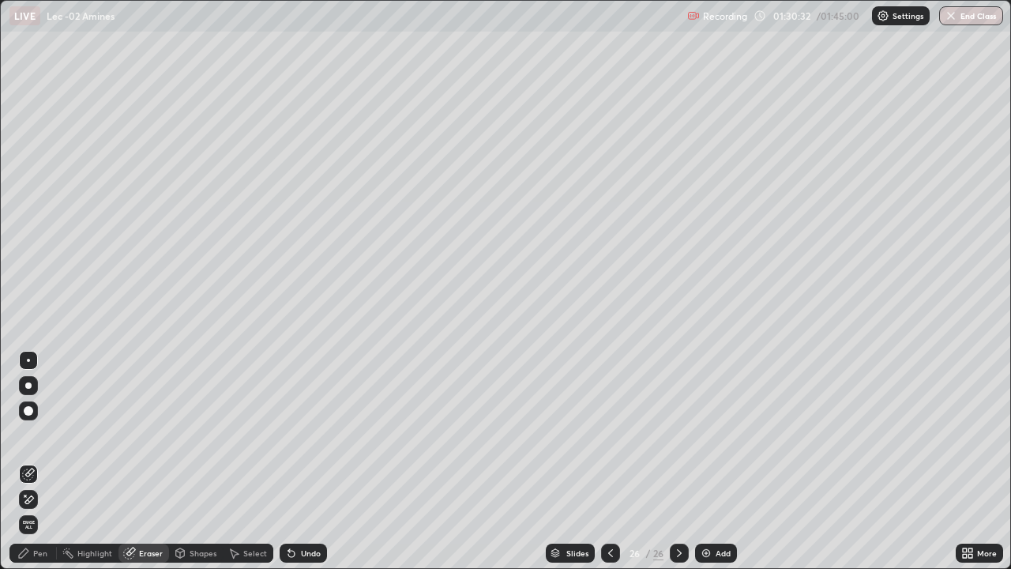
click at [39, 549] on div "Pen" at bounding box center [40, 553] width 14 height 8
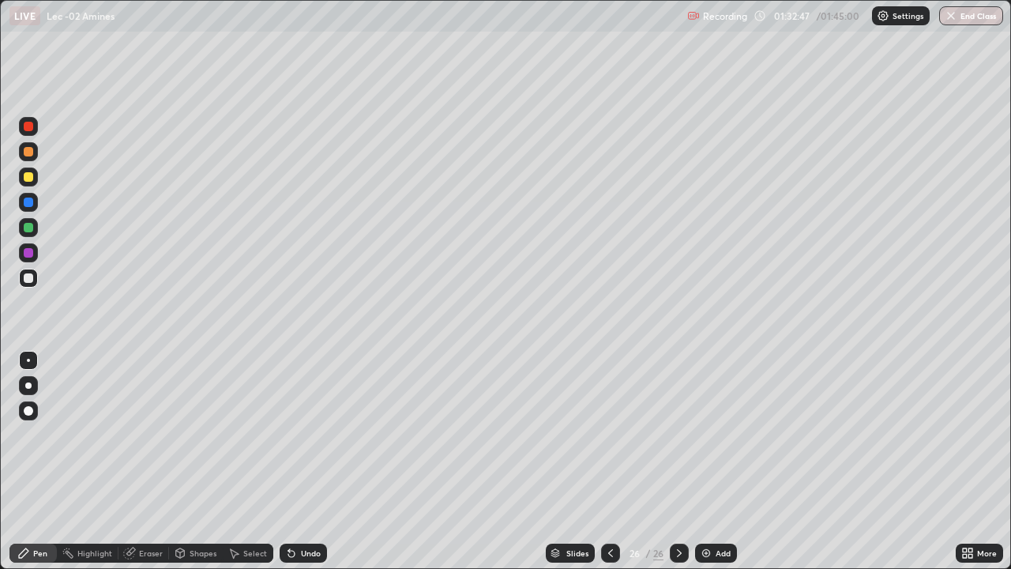
click at [144, 546] on div "Eraser" at bounding box center [143, 552] width 51 height 19
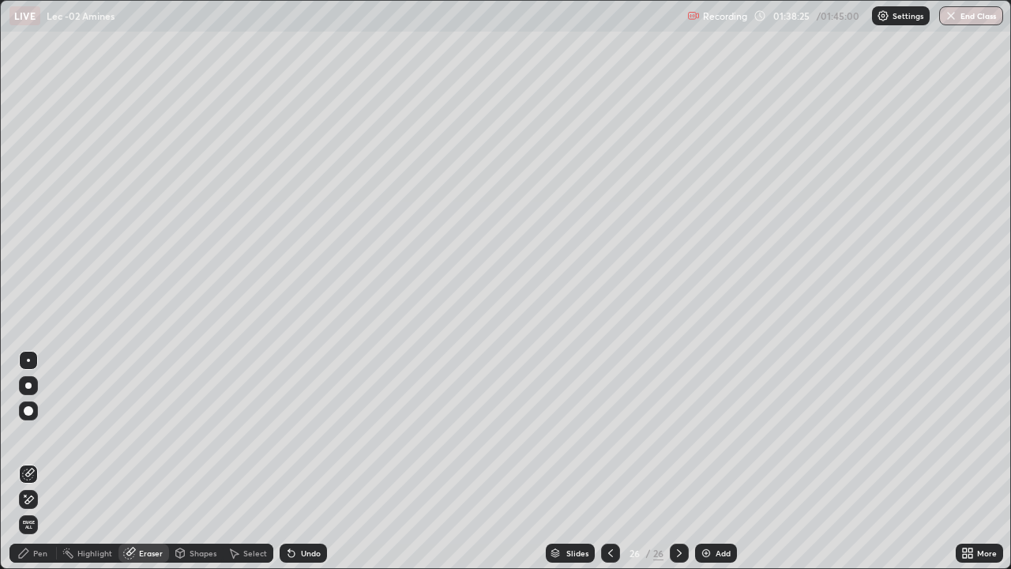
click at [41, 555] on div "Pen" at bounding box center [40, 553] width 14 height 8
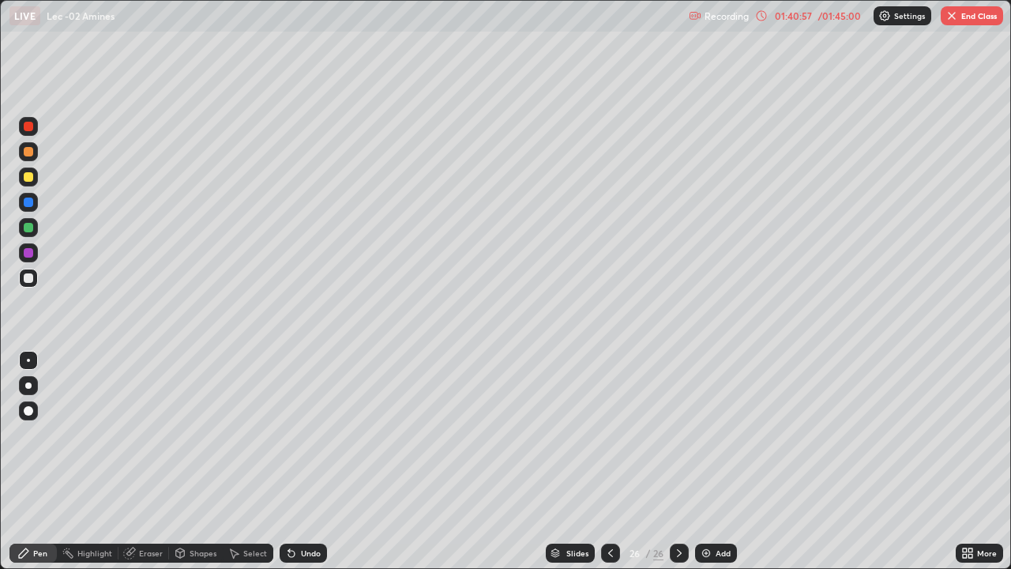
click at [964, 550] on icon at bounding box center [965, 550] width 4 height 4
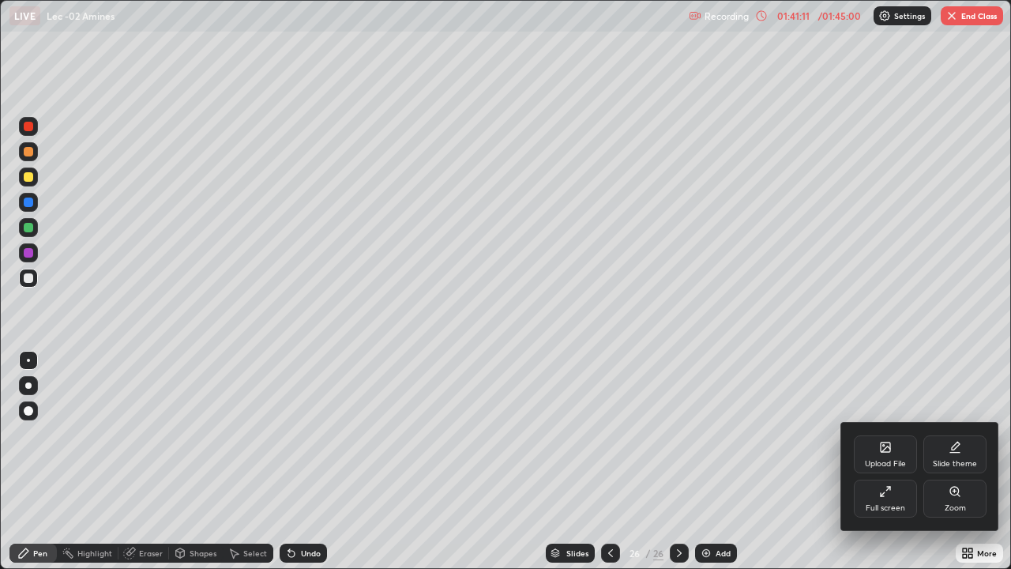
click at [885, 504] on div "Full screen" at bounding box center [885, 508] width 39 height 8
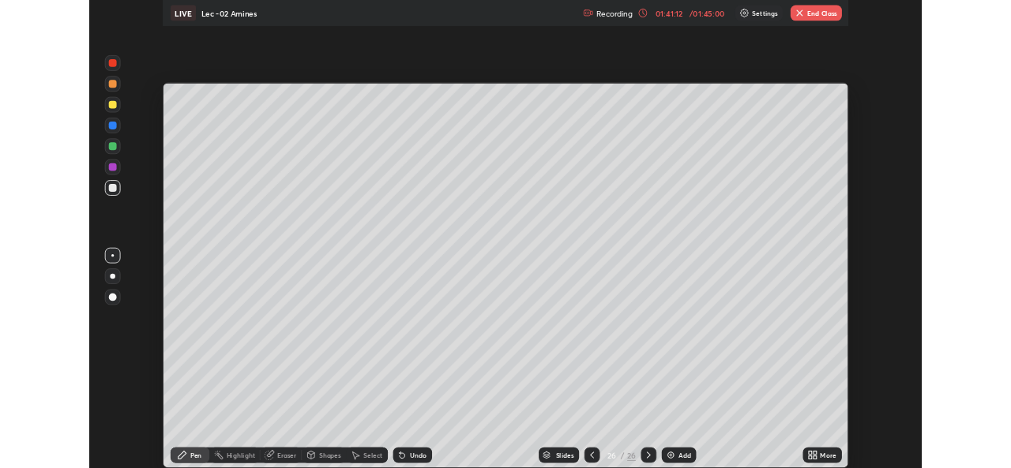
scroll to position [78522, 77980]
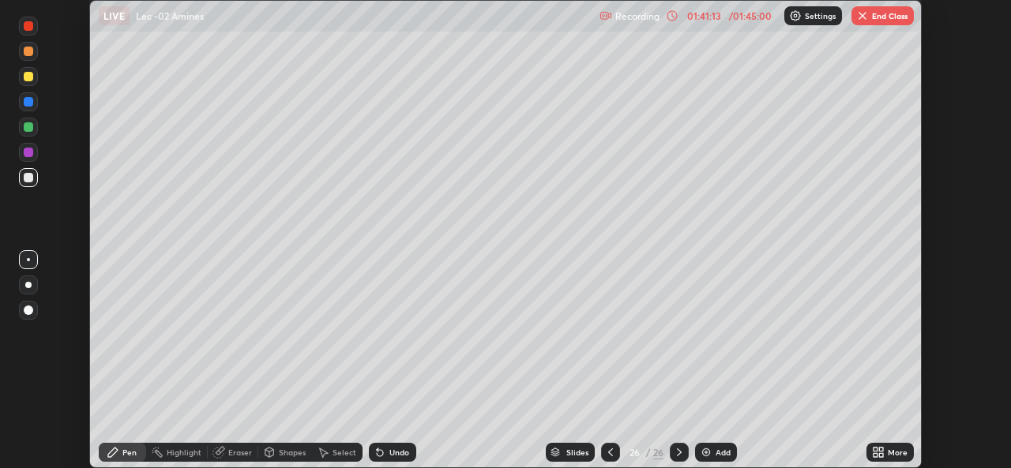
click at [863, 23] on button "End Class" at bounding box center [883, 15] width 62 height 19
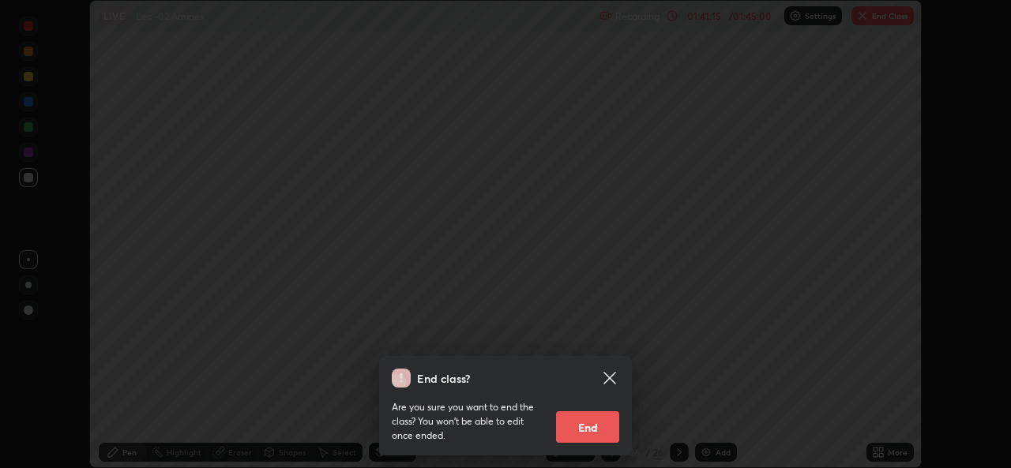
click at [604, 427] on button "End" at bounding box center [587, 428] width 63 height 32
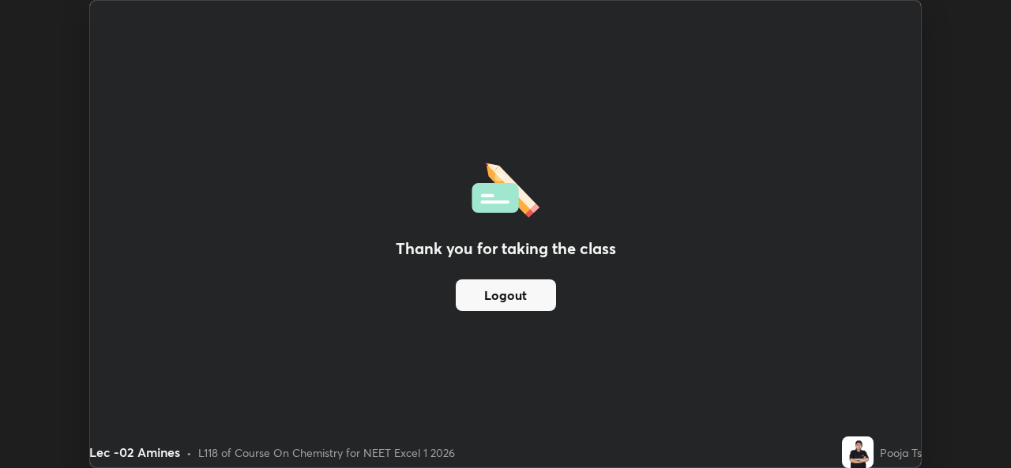
click at [804, 337] on div "Thank you for taking the class Logout" at bounding box center [505, 234] width 831 height 467
click at [802, 335] on div "Thank you for taking the class Logout" at bounding box center [505, 234] width 831 height 467
click at [549, 296] on button "Logout" at bounding box center [506, 296] width 100 height 32
click at [544, 292] on button "Logout" at bounding box center [506, 296] width 100 height 32
